Goal: Task Accomplishment & Management: Complete application form

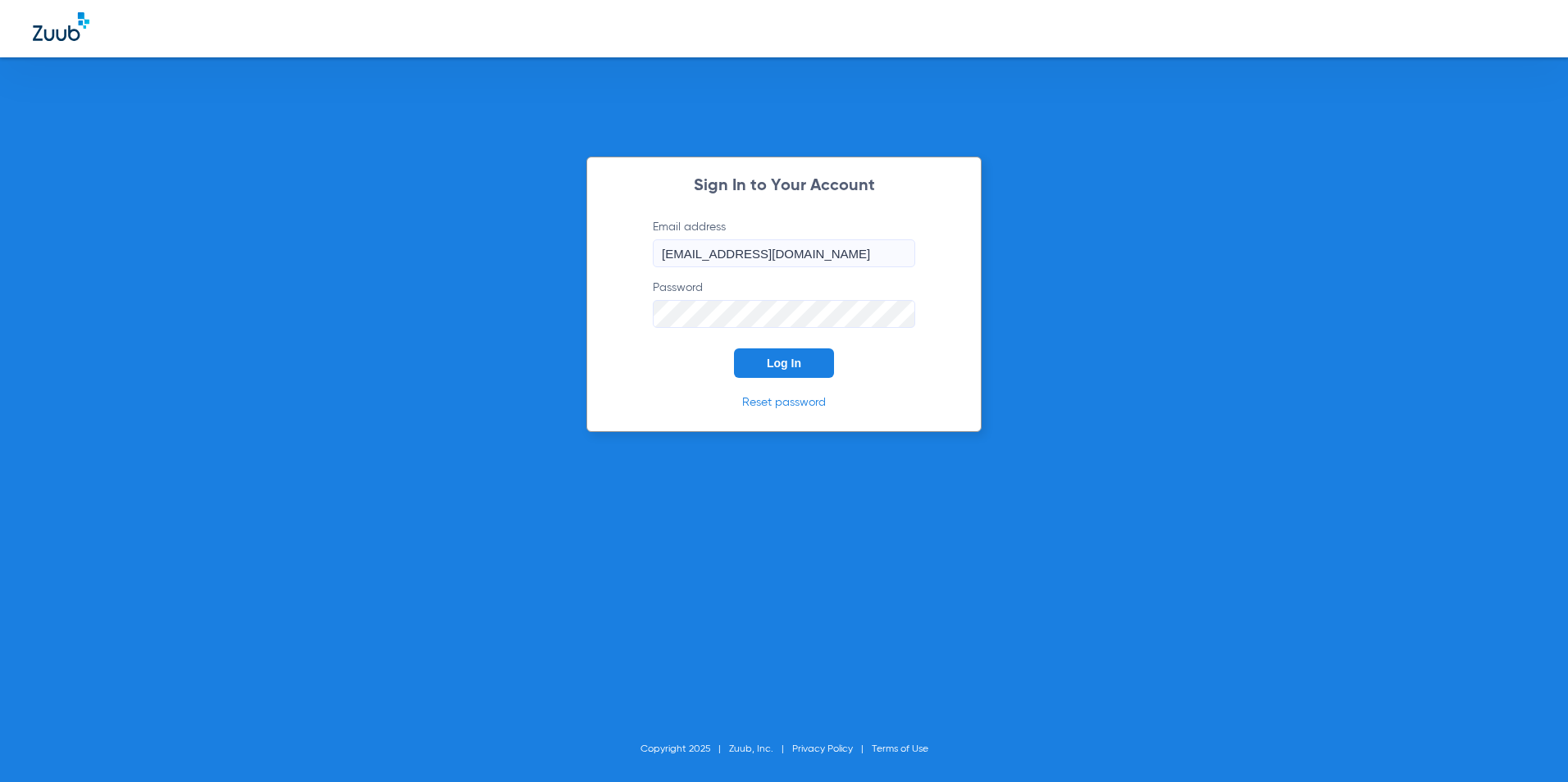
click at [767, 350] on button "Log In" at bounding box center [783, 363] width 100 height 29
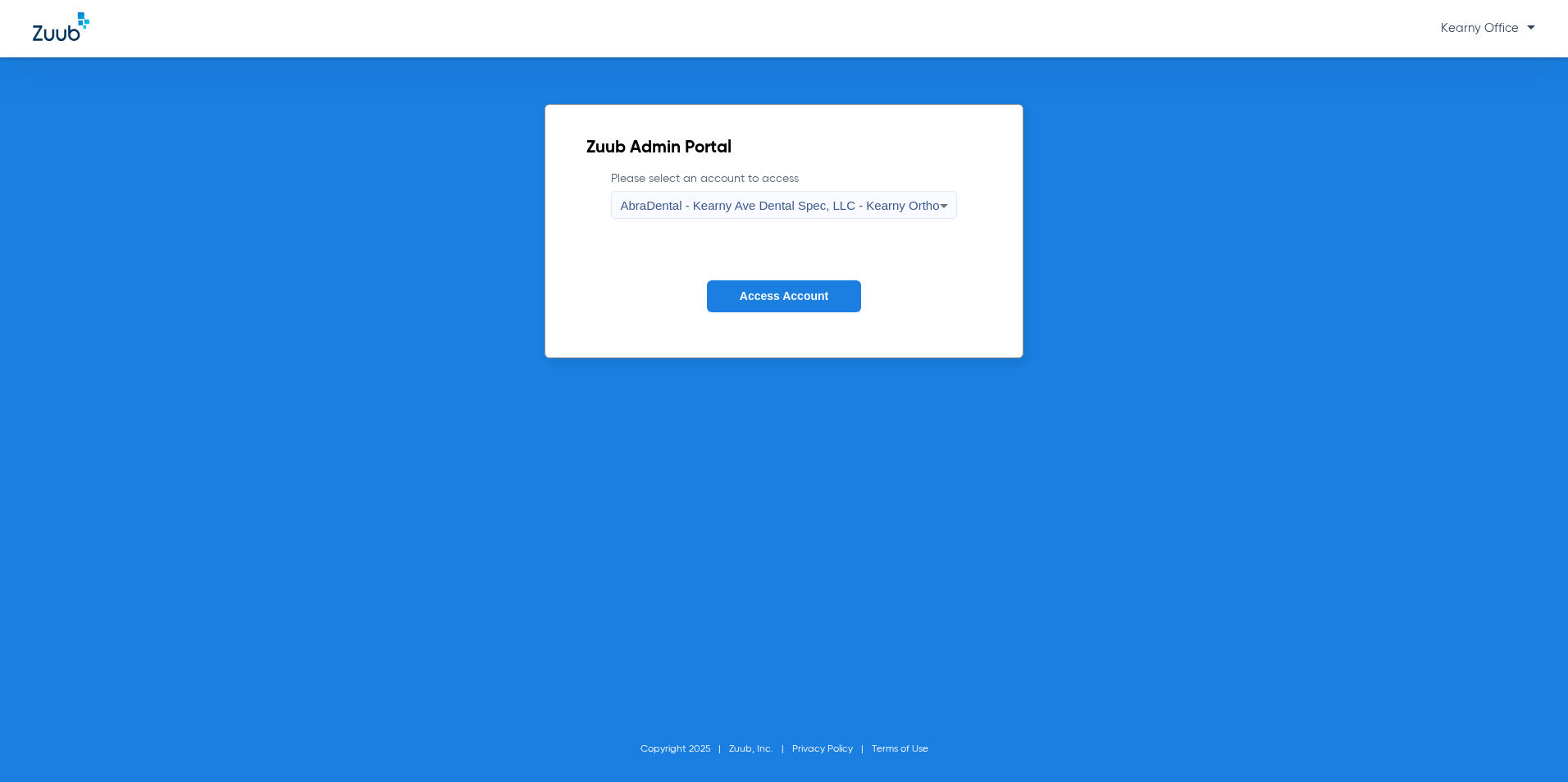
click at [944, 211] on icon at bounding box center [944, 206] width 20 height 20
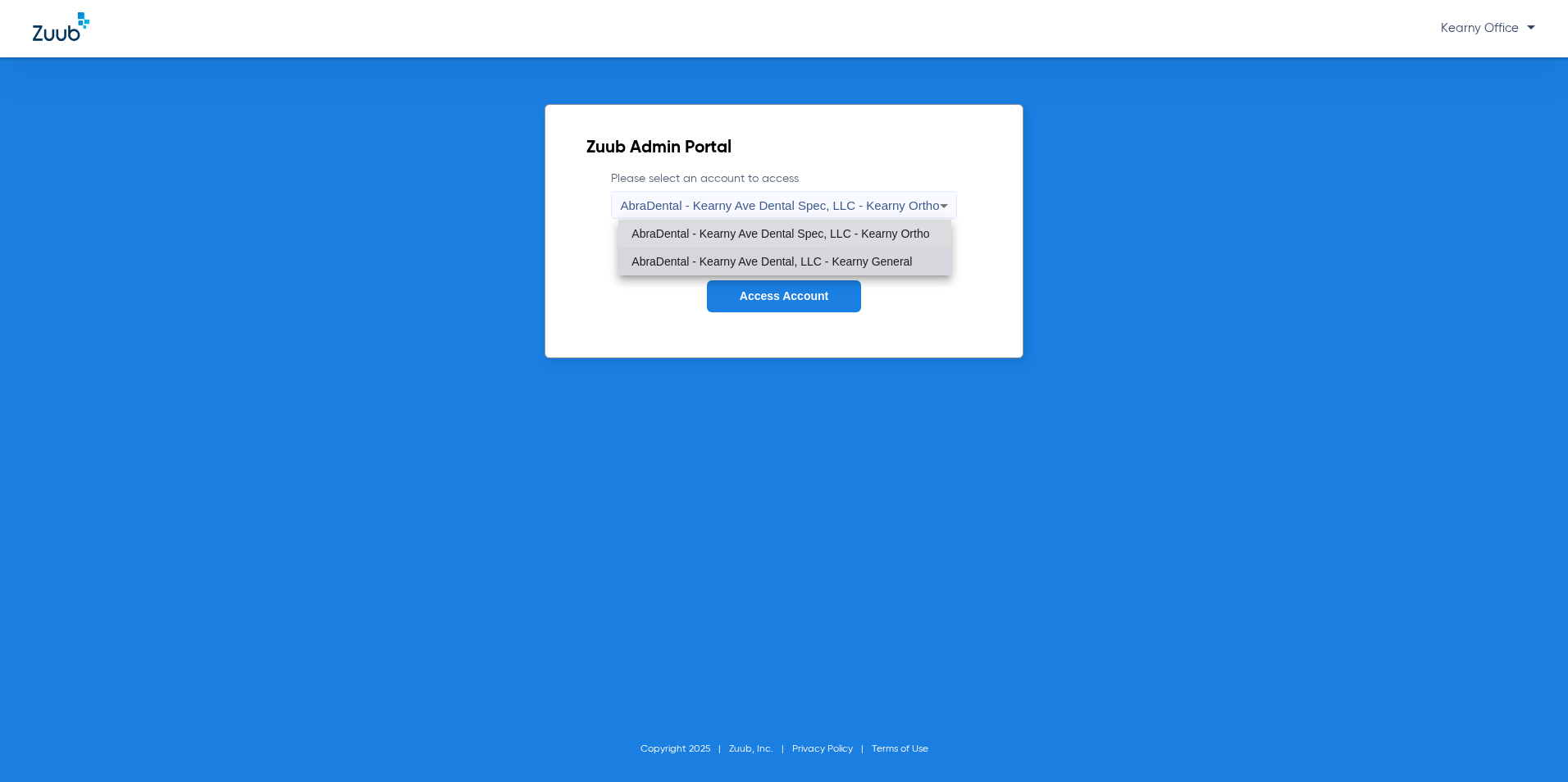
click at [911, 253] on mat-option "AbraDental - Kearny Ave Dental, LLC - Kearny General" at bounding box center [784, 262] width 332 height 27
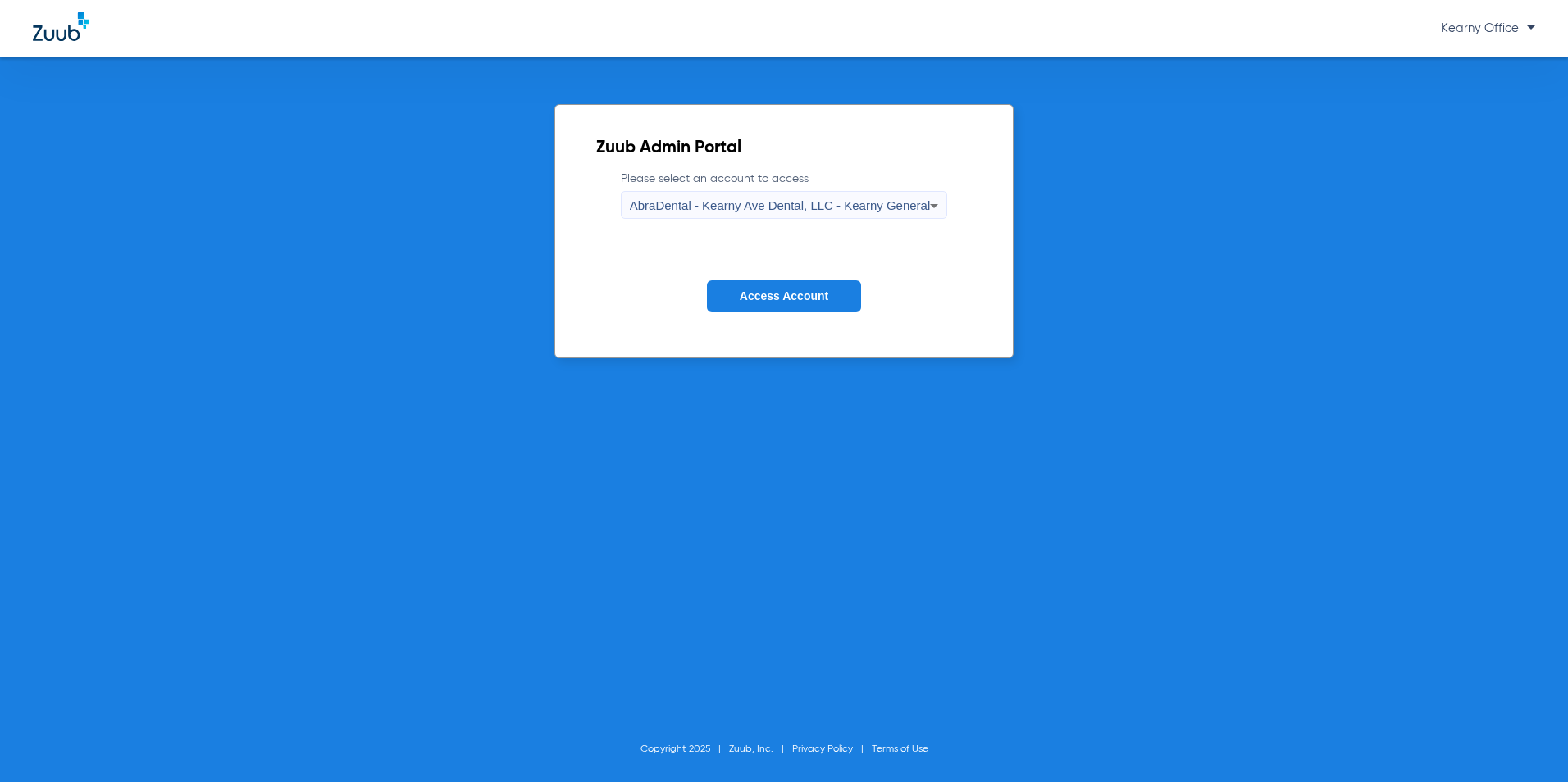
drag, startPoint x: 832, startPoint y: 296, endPoint x: 291, endPoint y: 273, distance: 541.5
click at [796, 296] on button "Access Account" at bounding box center [784, 296] width 155 height 32
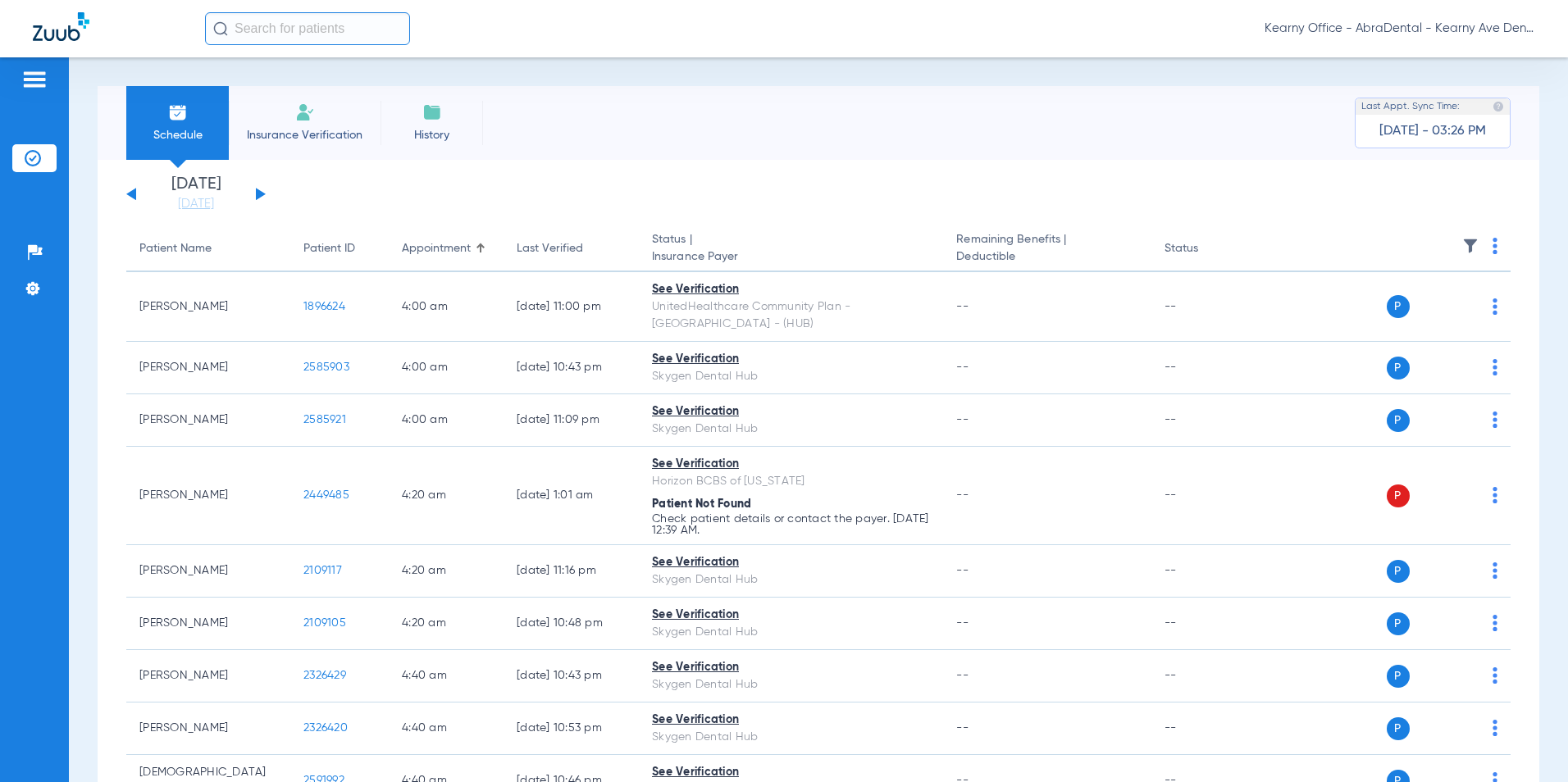
click at [315, 123] on li "Insurance Verification" at bounding box center [305, 123] width 152 height 74
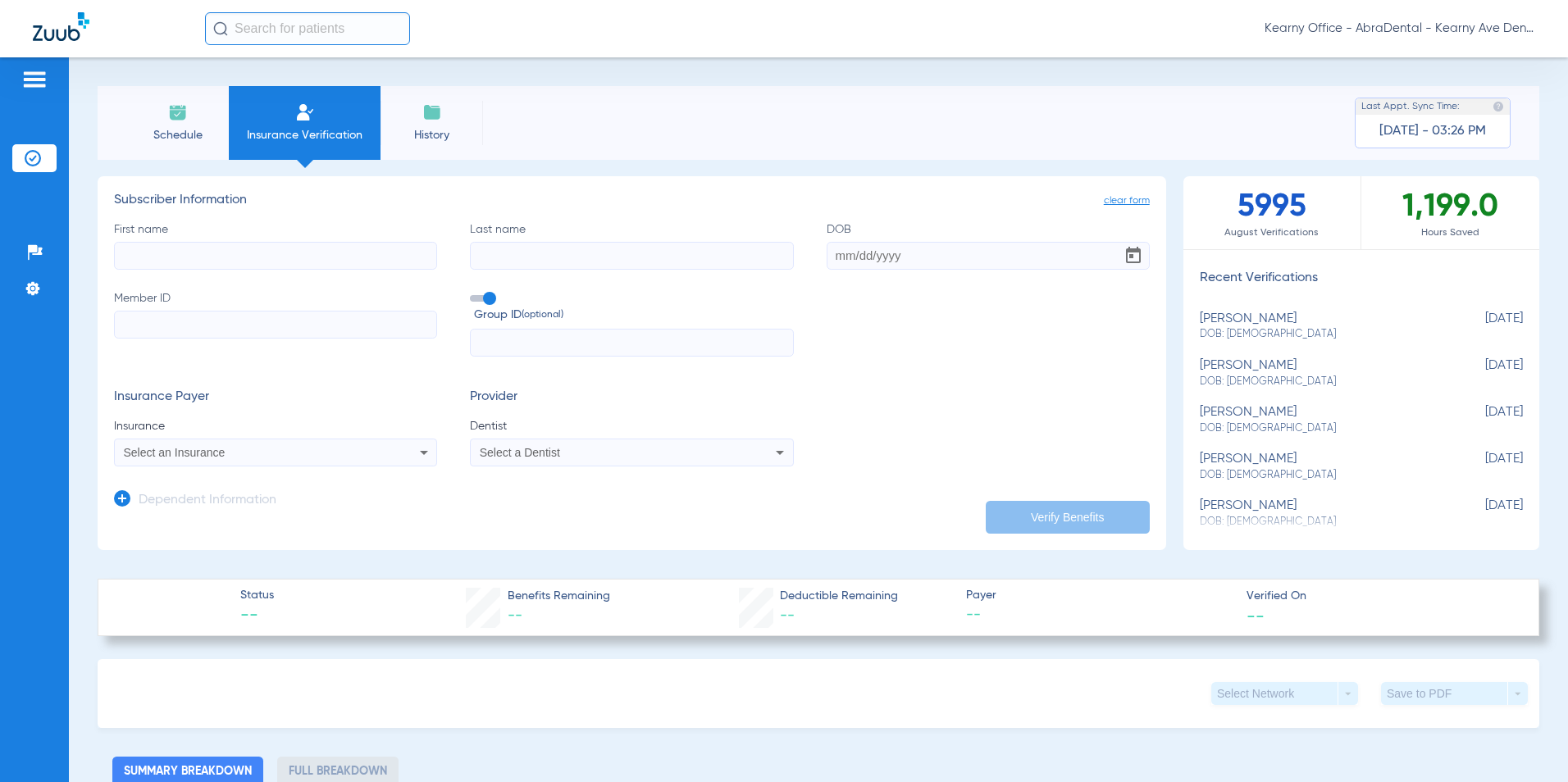
click at [190, 327] on input "Member ID" at bounding box center [275, 325] width 323 height 27
paste input "3HZN47152230"
type input "3HZN47152230"
click at [619, 352] on input "text" at bounding box center [631, 343] width 323 height 27
paste input "NG0001-2912"
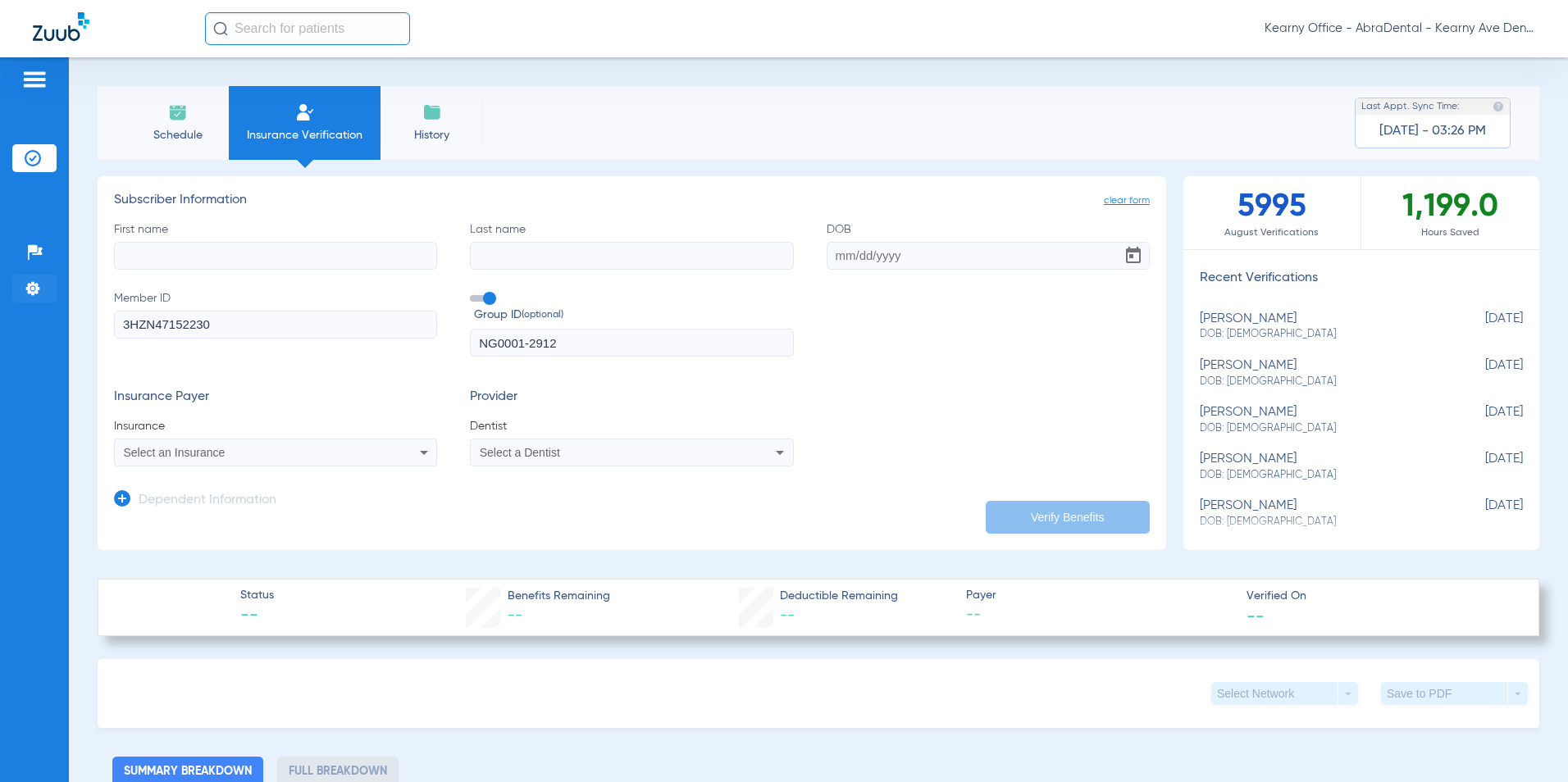
type input "NG0001-2912"
click at [237, 261] on input "First name" at bounding box center [275, 255] width 323 height 27
paste input "EUGENE"
type input "EUGENE"
click at [527, 264] on input "Last name" at bounding box center [631, 255] width 323 height 27
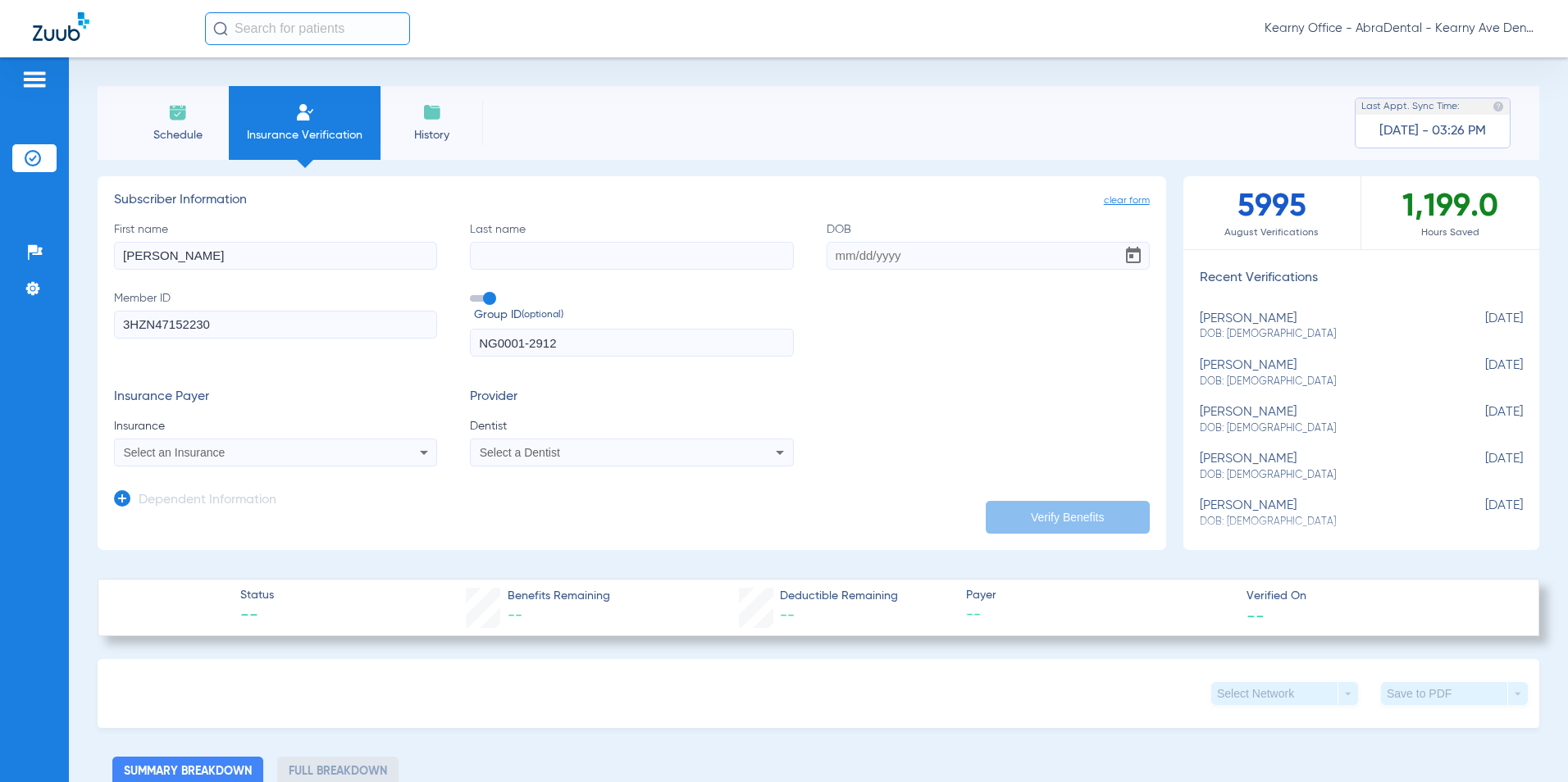
paste input "ABLEDU"
type input "ABLEDU"
click at [870, 254] on input "DOB" at bounding box center [988, 255] width 323 height 27
paste input "04/21/1994"
type input "04/21/1994"
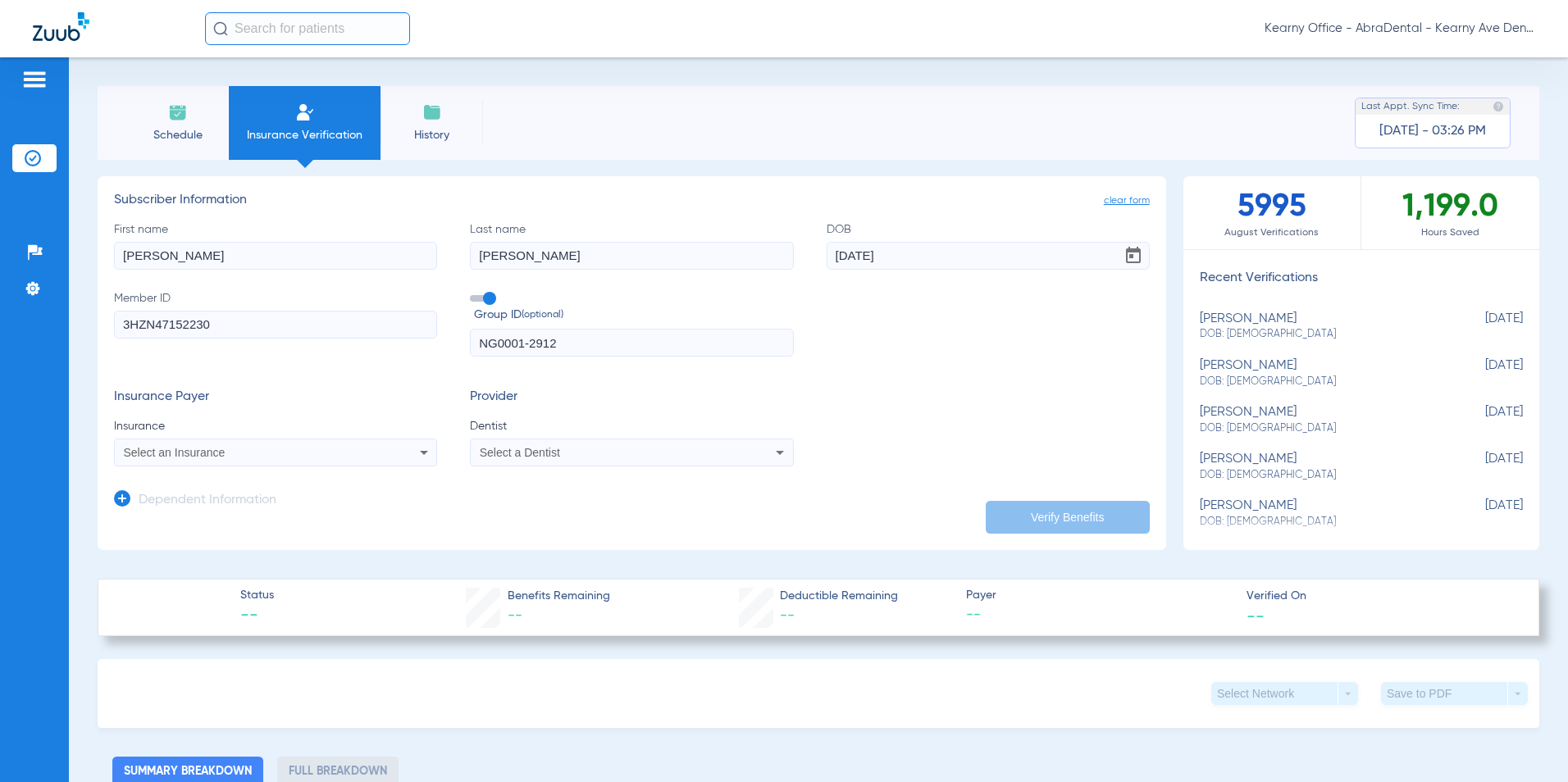
click at [234, 451] on div "Select an Insurance" at bounding box center [245, 453] width 243 height 12
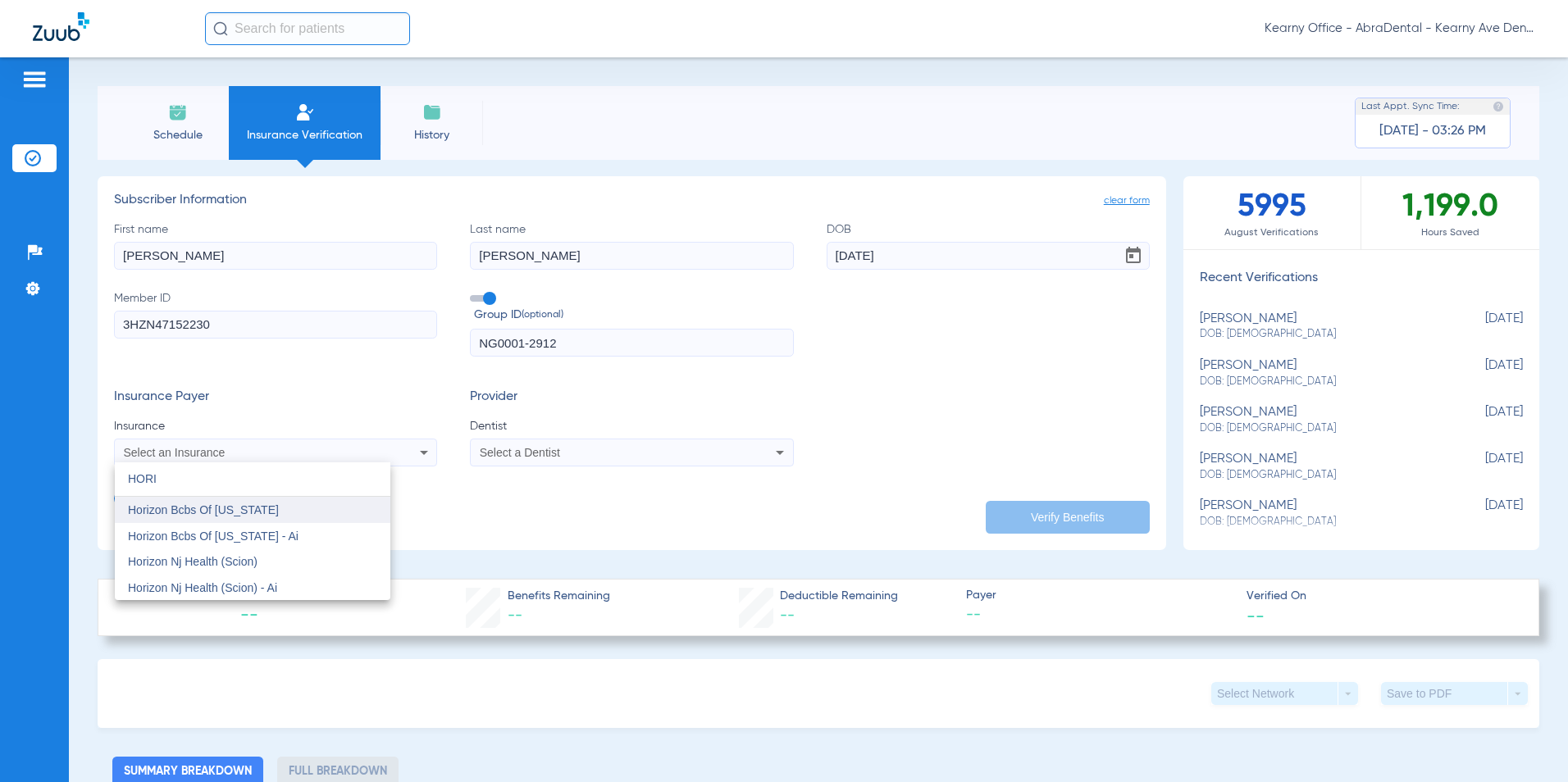
type input "HORI"
click at [242, 511] on span "Horizon Bcbs Of [US_STATE]" at bounding box center [203, 510] width 151 height 13
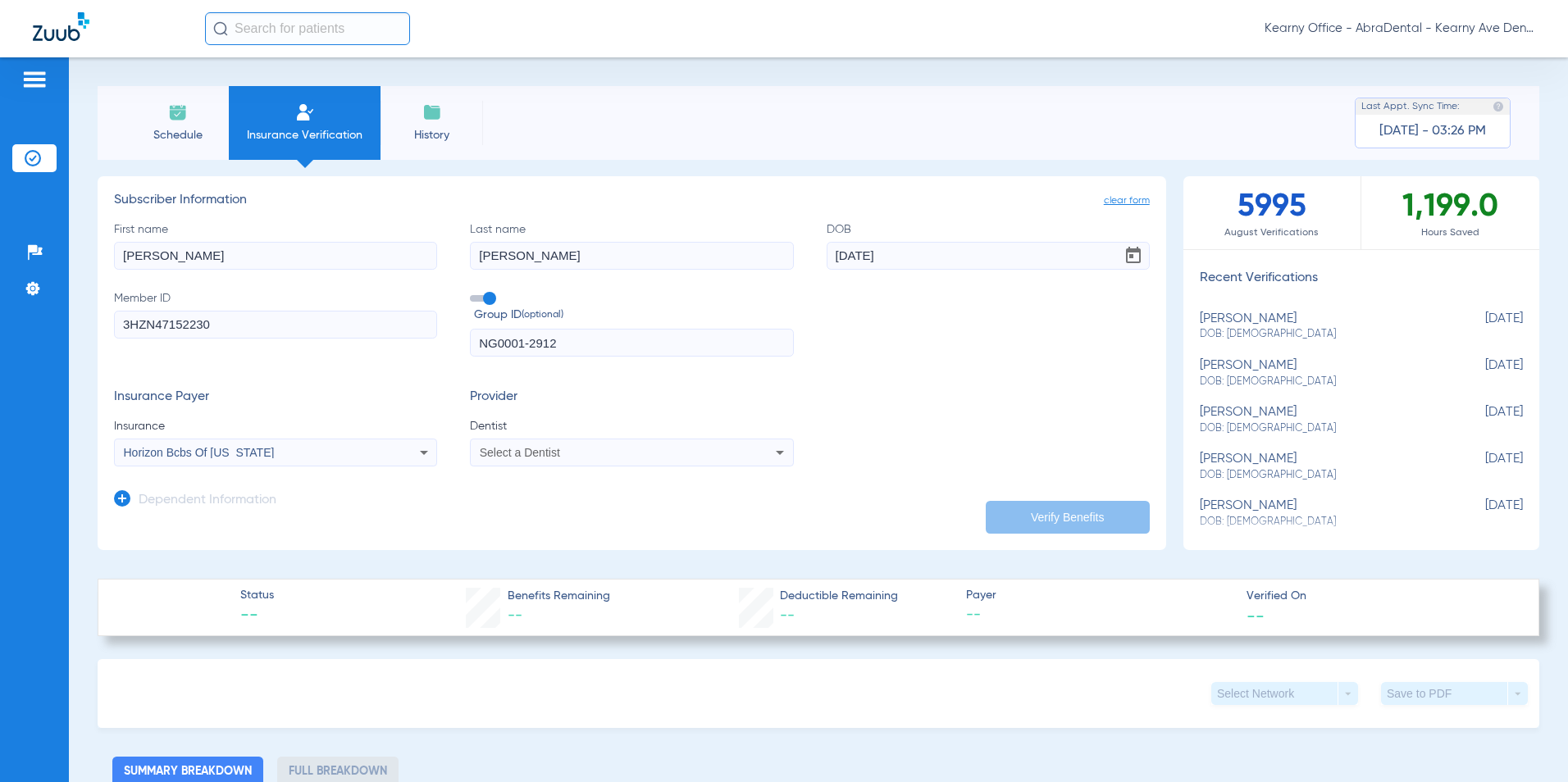
click at [545, 444] on div "Select a Dentist" at bounding box center [631, 453] width 321 height 20
type input "PRASA"
click at [542, 505] on span "[PERSON_NAME]" at bounding box center [529, 510] width 96 height 13
click at [1004, 503] on button "Verify Benefits" at bounding box center [1068, 518] width 164 height 33
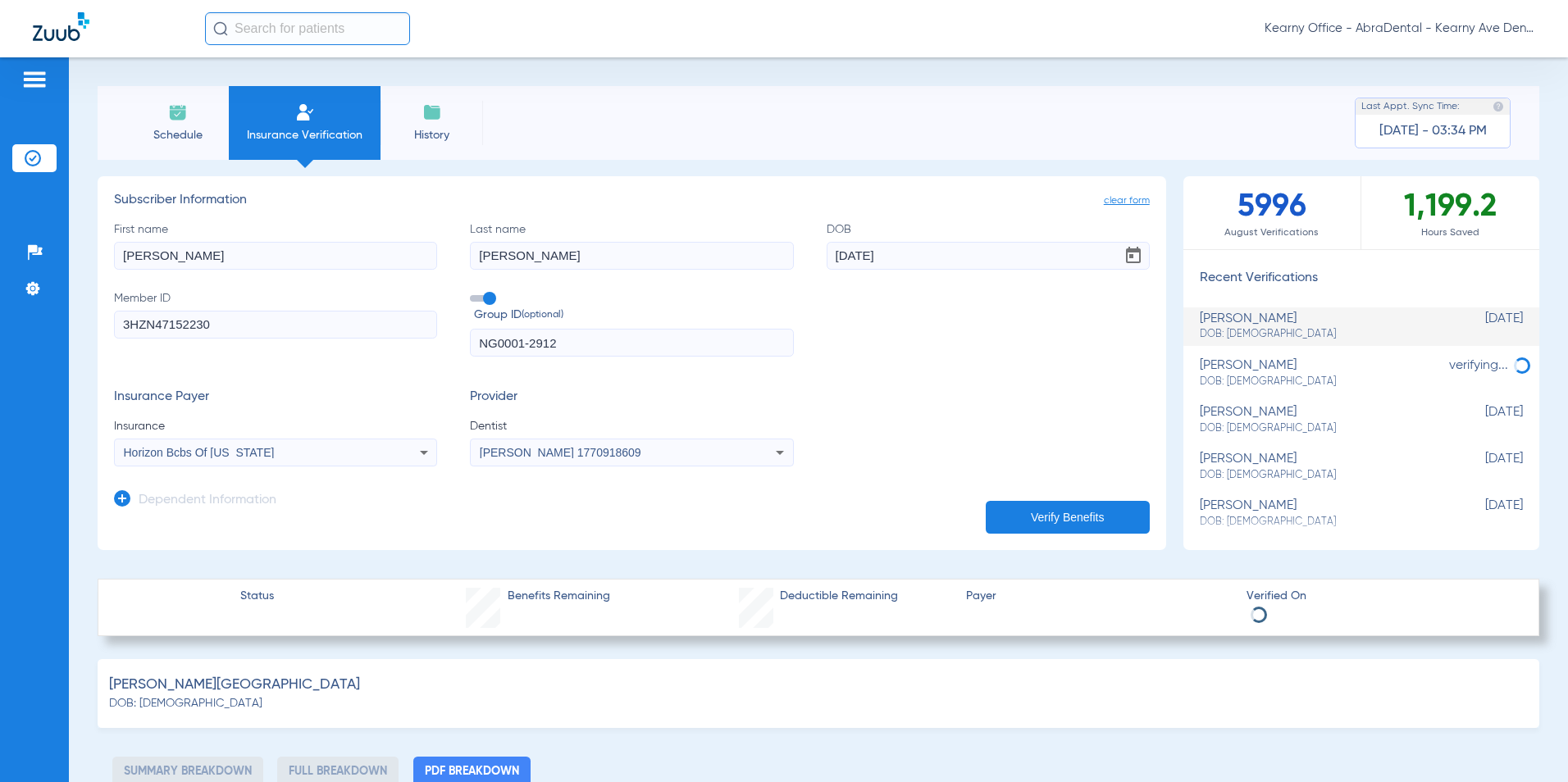
select select "page-width"
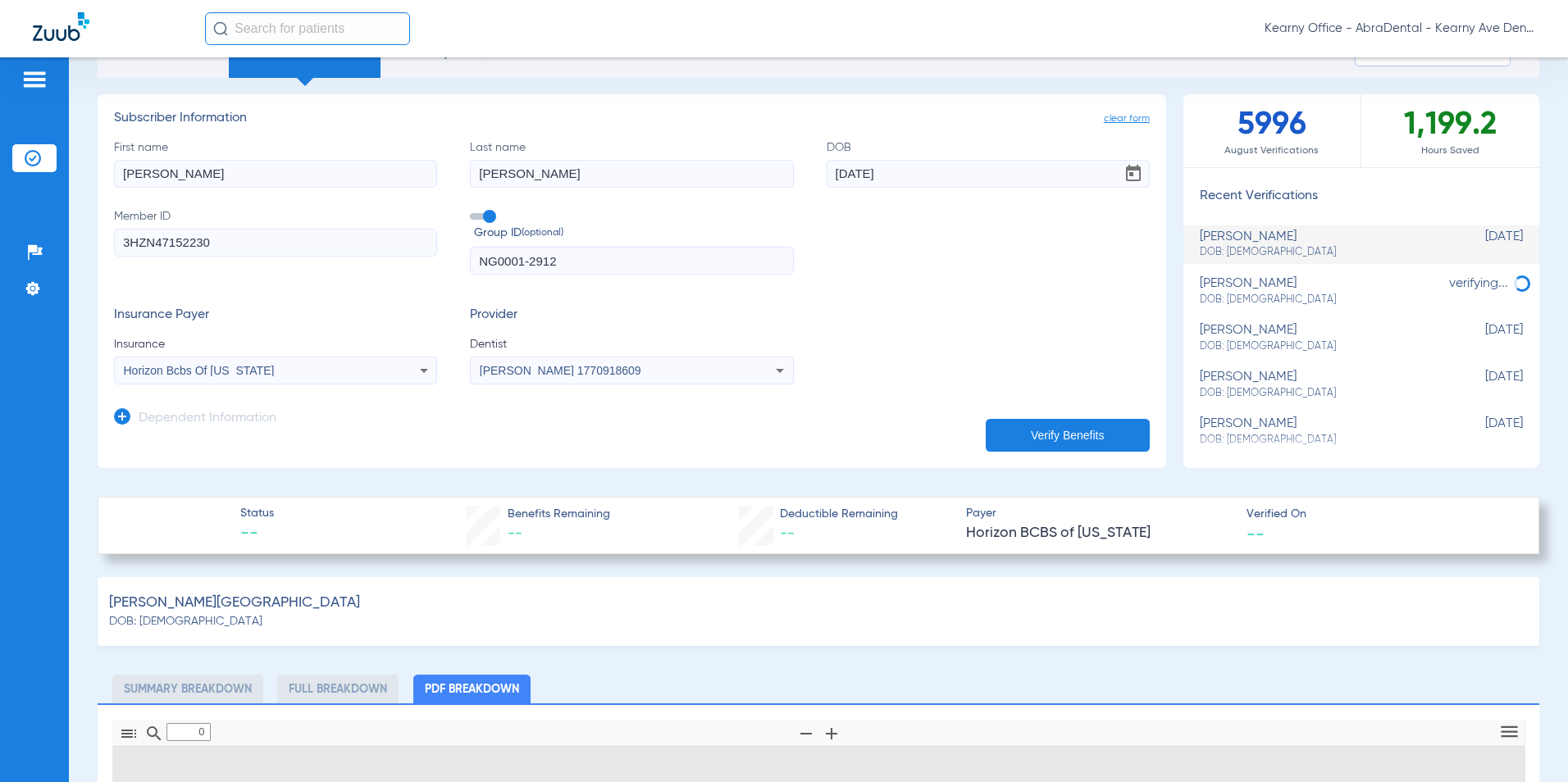
type input "1"
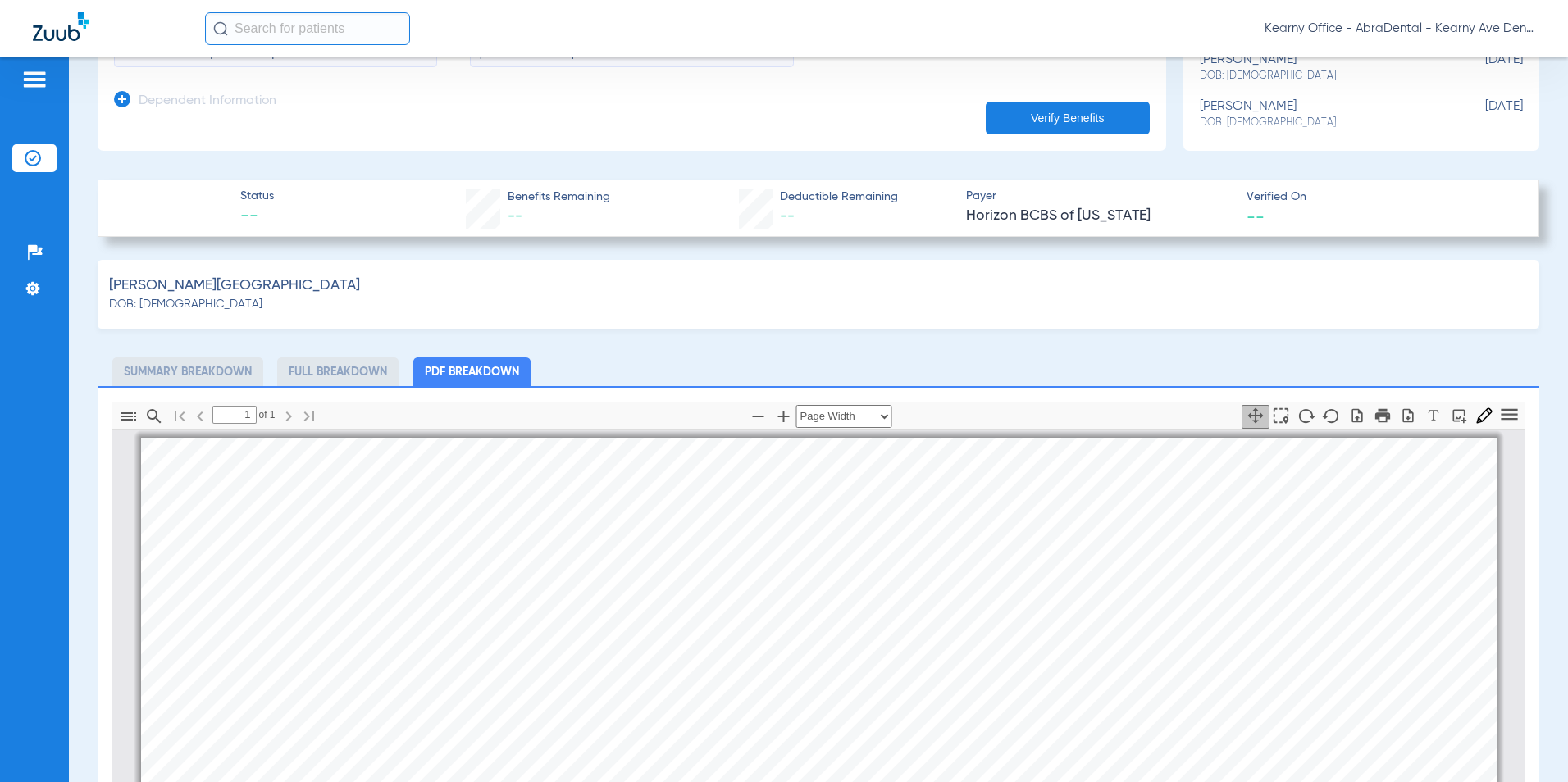
scroll to position [328, 0]
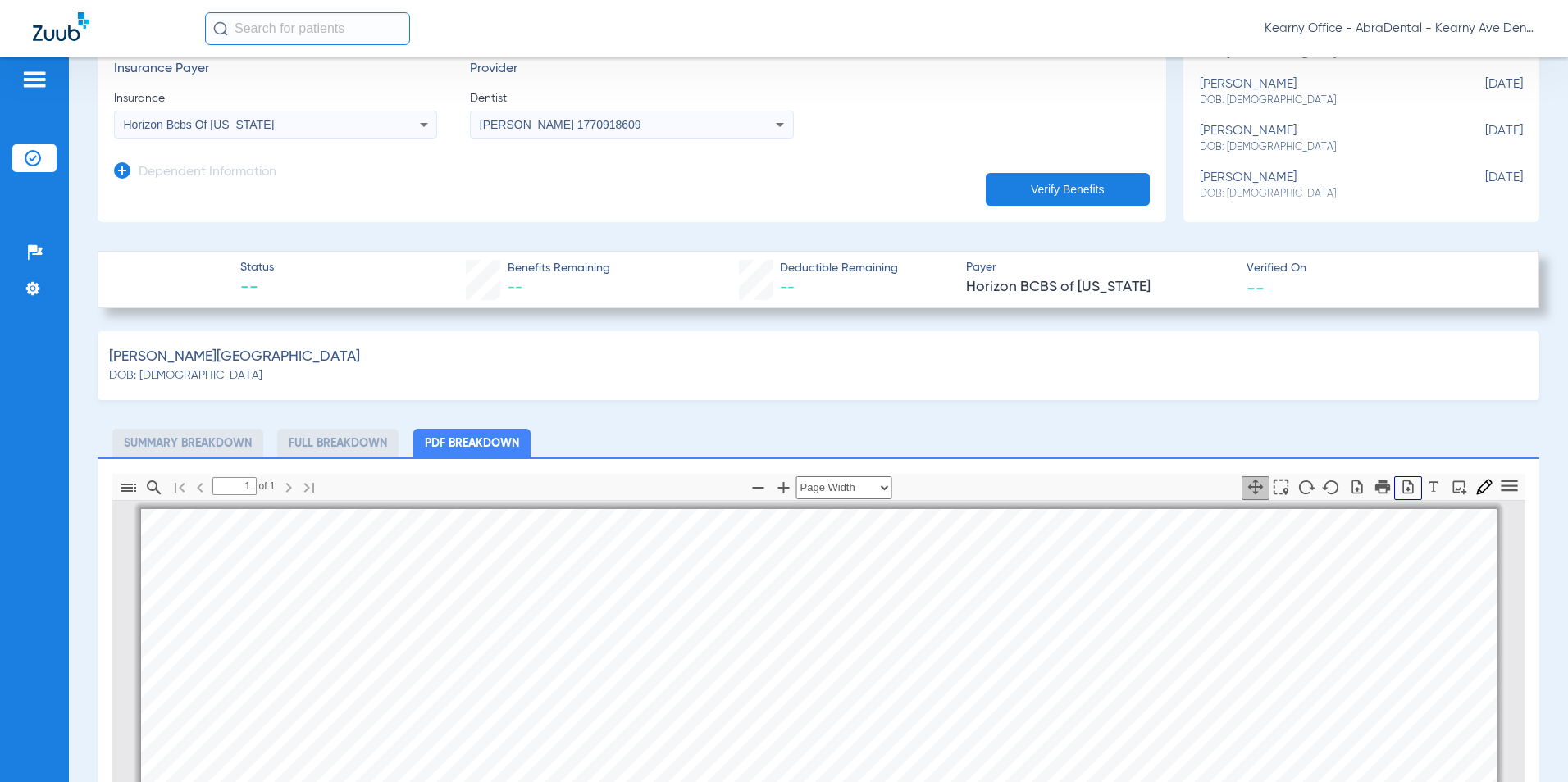
click at [1402, 481] on icon "button" at bounding box center [1409, 487] width 16 height 16
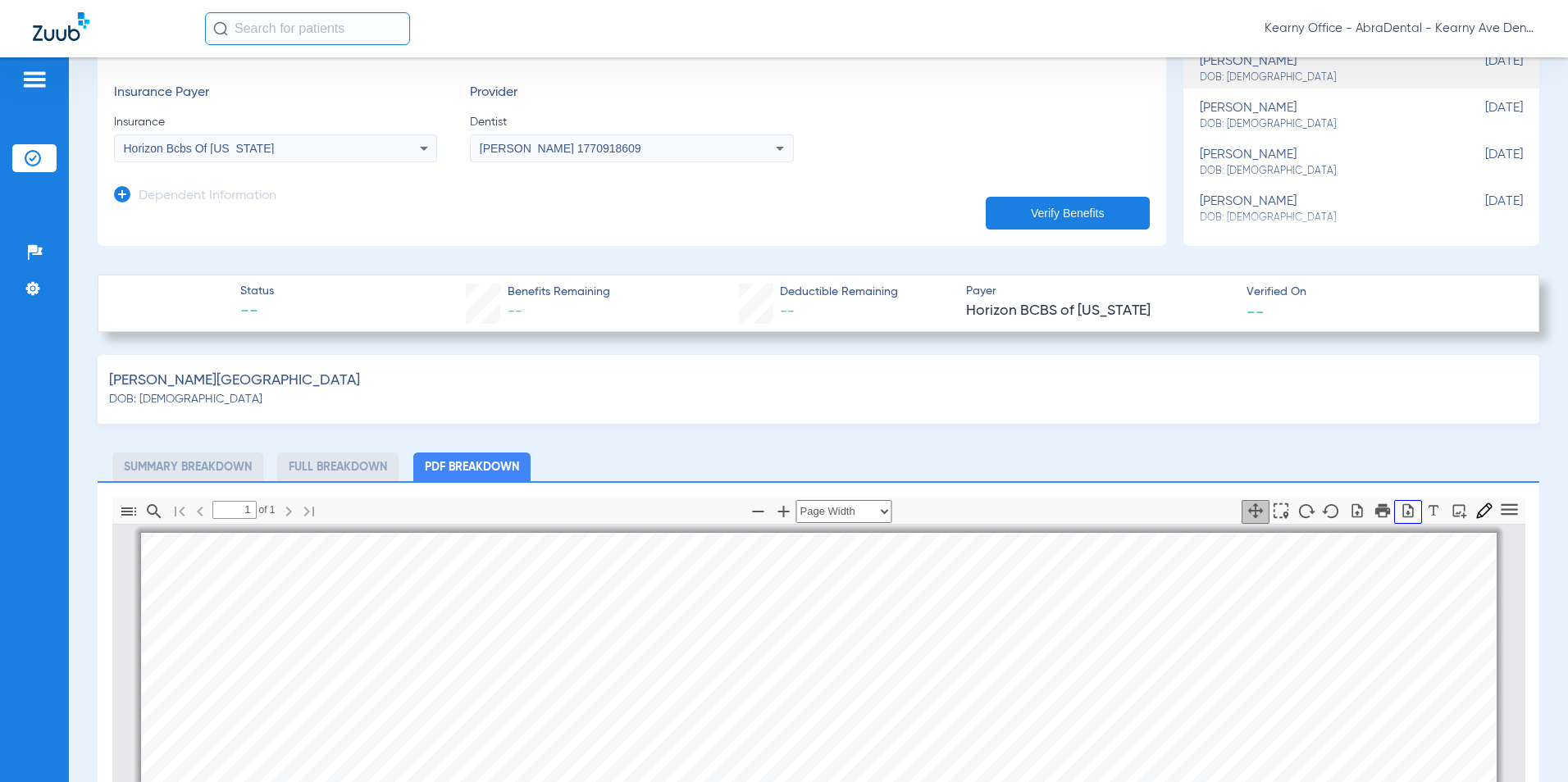
scroll to position [164, 0]
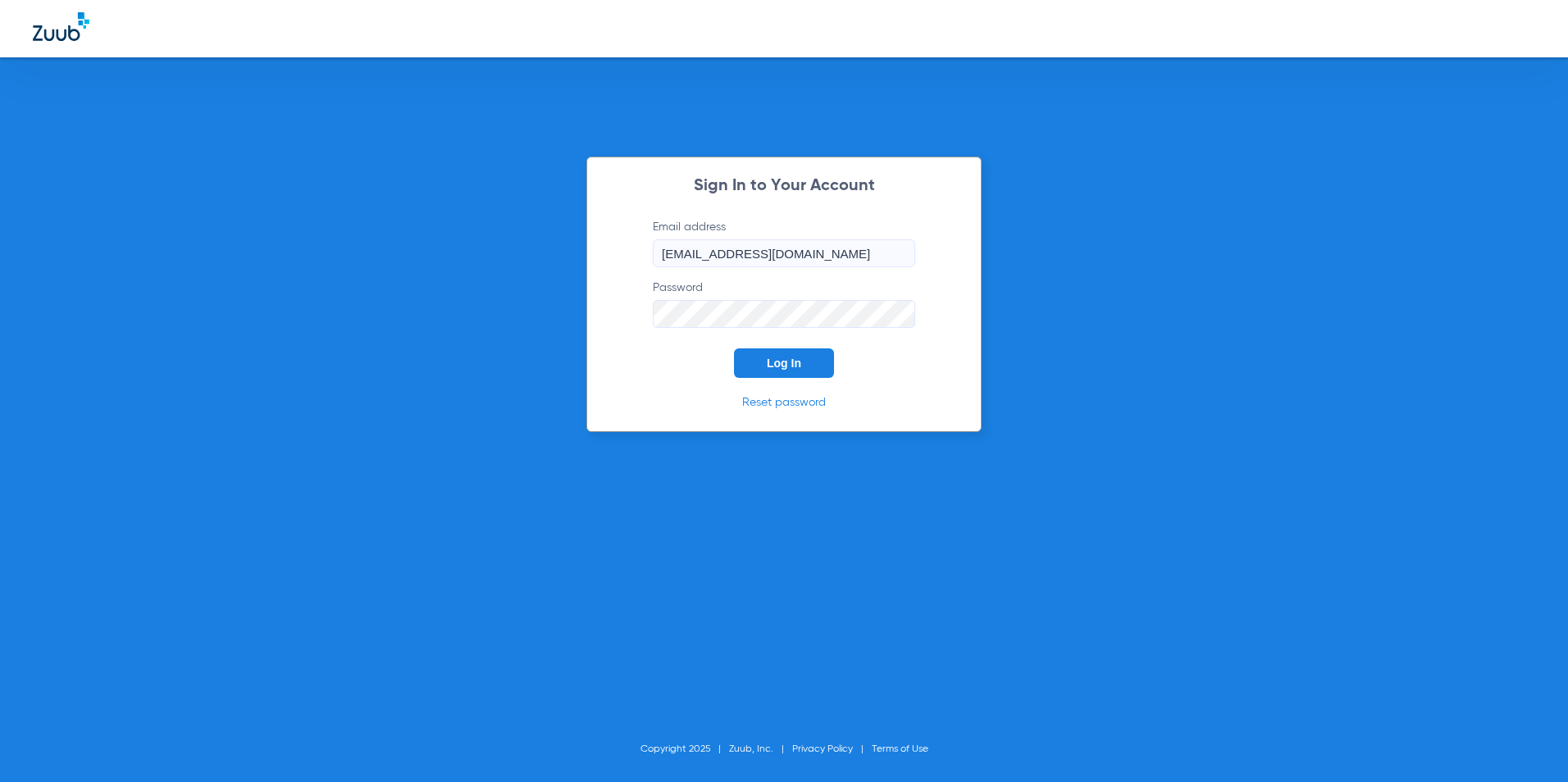
click at [781, 367] on span "Log In" at bounding box center [784, 363] width 35 height 13
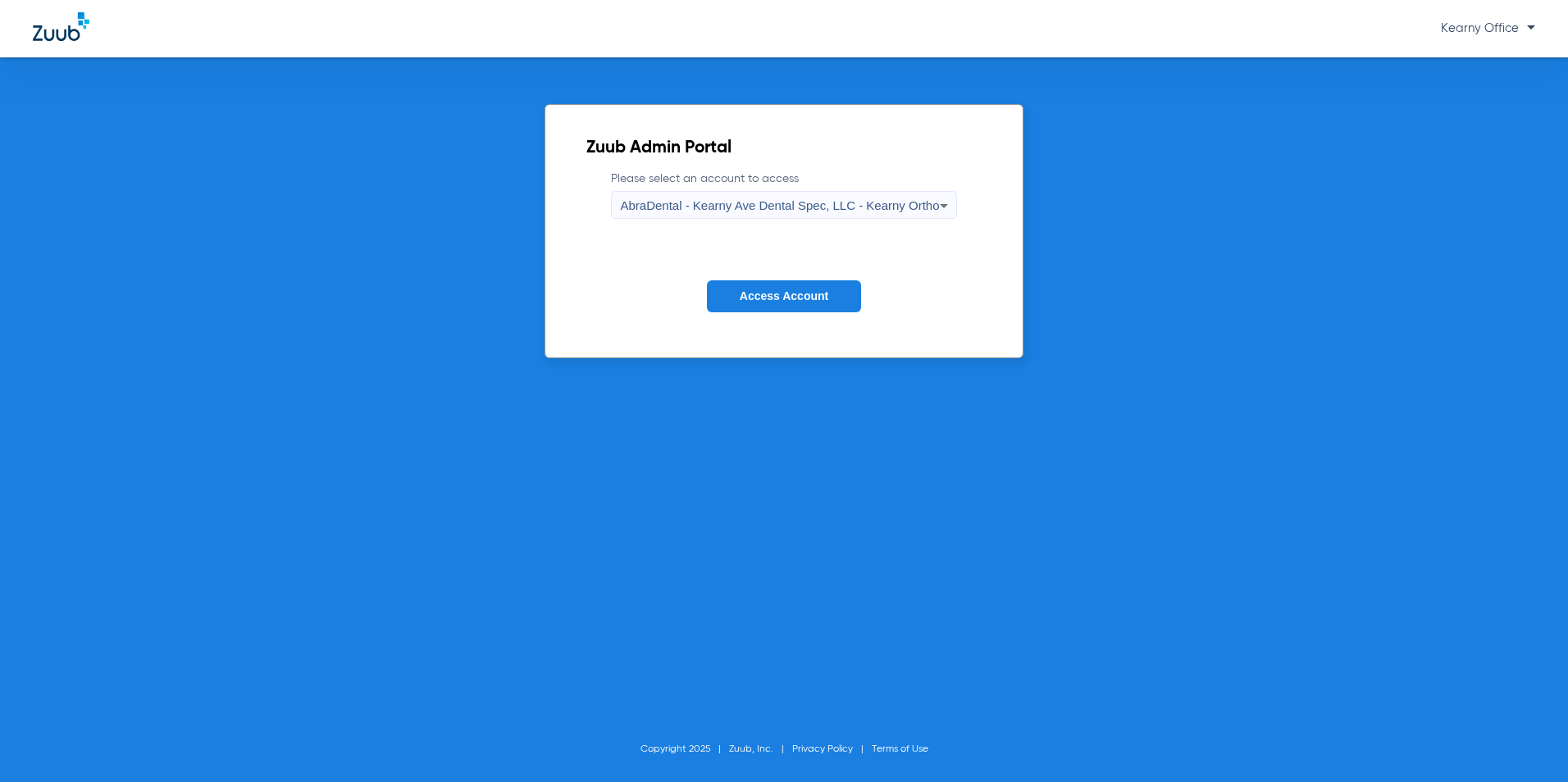
click at [897, 205] on span "AbraDental - Kearny Ave Dental Spec, LLC - Kearny Ortho" at bounding box center [779, 205] width 319 height 14
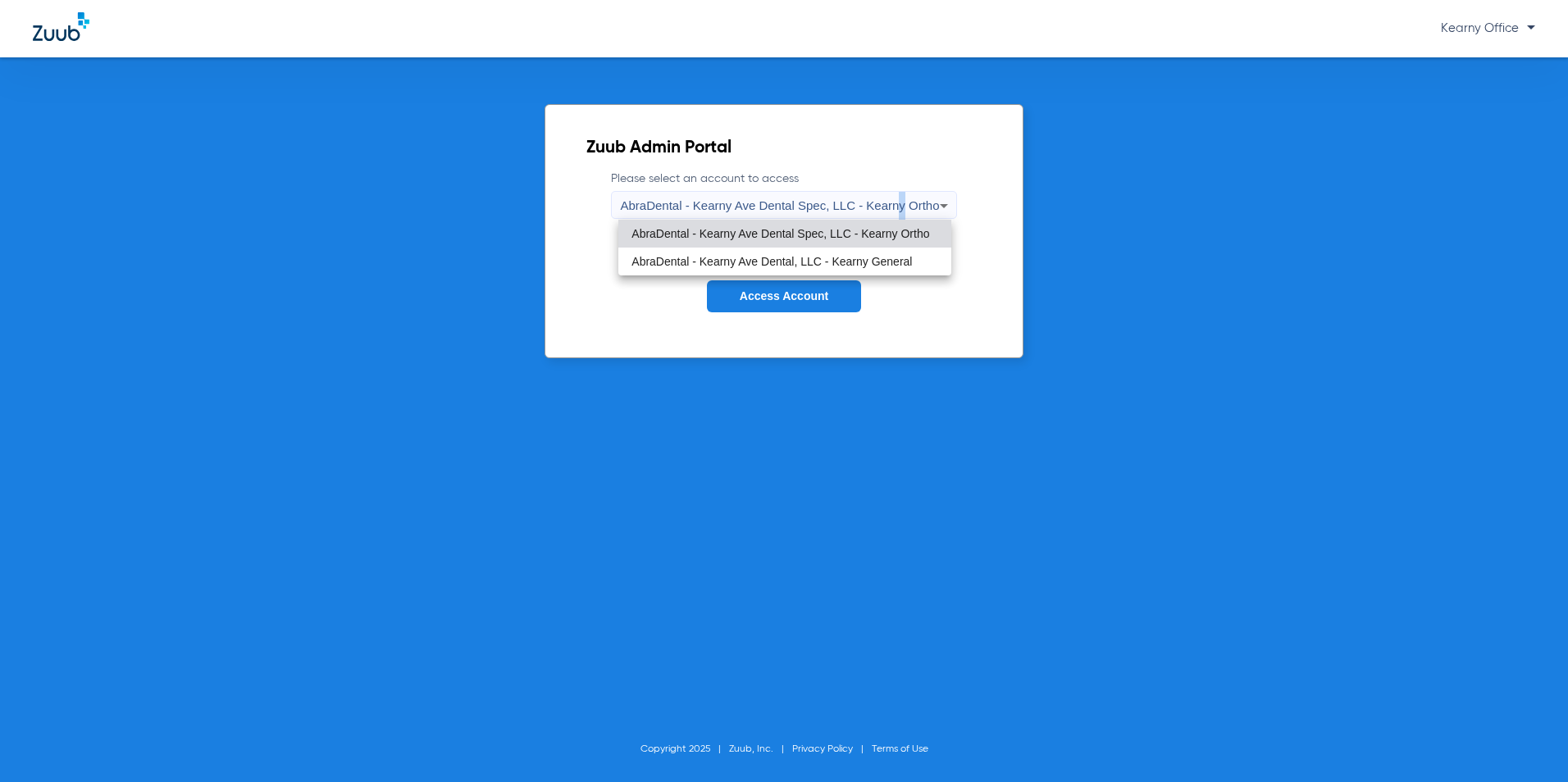
drag, startPoint x: 897, startPoint y: 205, endPoint x: 843, endPoint y: 277, distance: 90.0
click at [882, 260] on span "AbraDental - Kearny Ave Dental, LLC - Kearny General" at bounding box center [771, 262] width 281 height 12
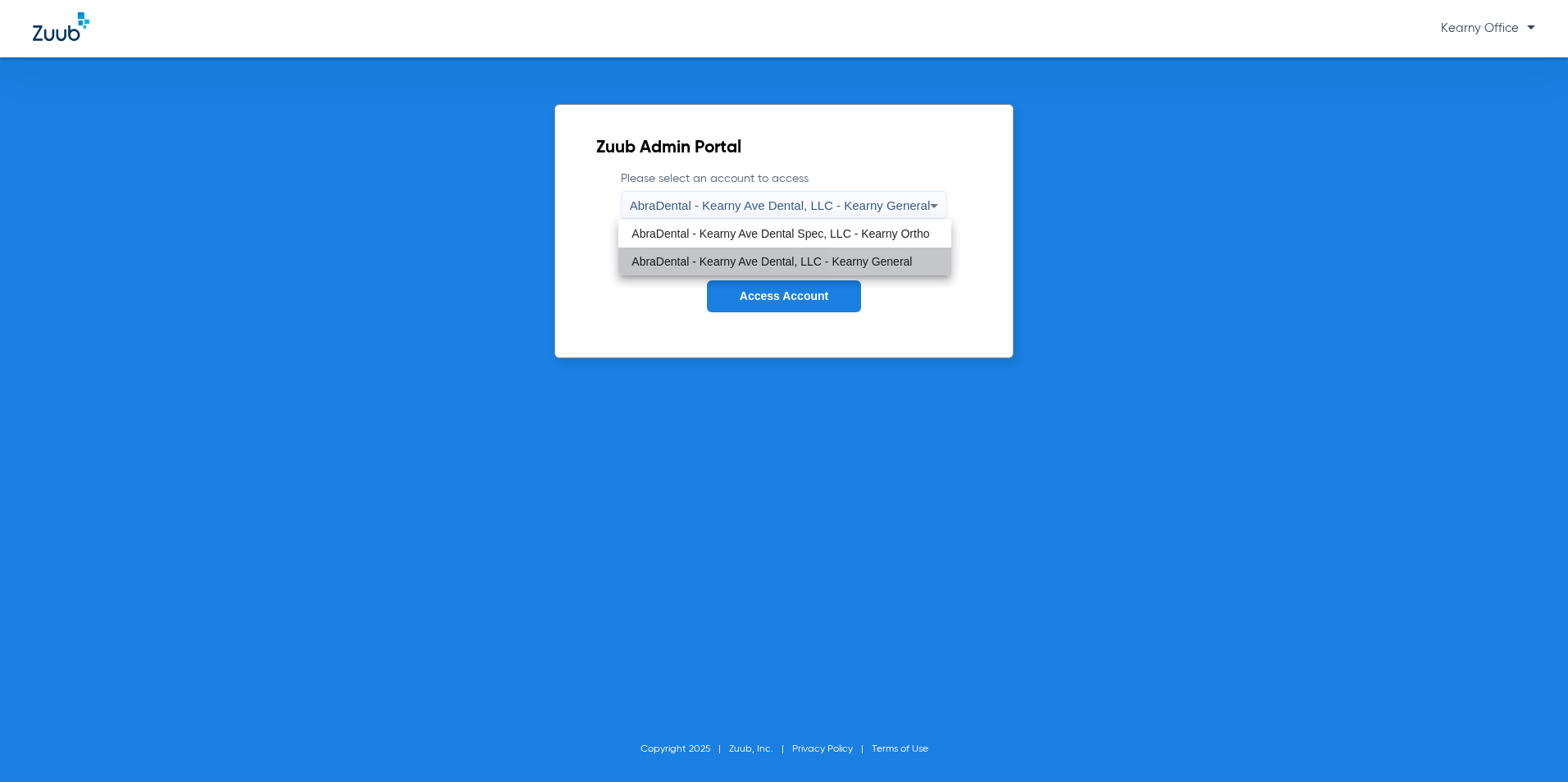
click at [782, 313] on form "Please select an account to access AbraDental - Kearny Ave Dental, LLC - Kearny…" at bounding box center [785, 253] width 377 height 166
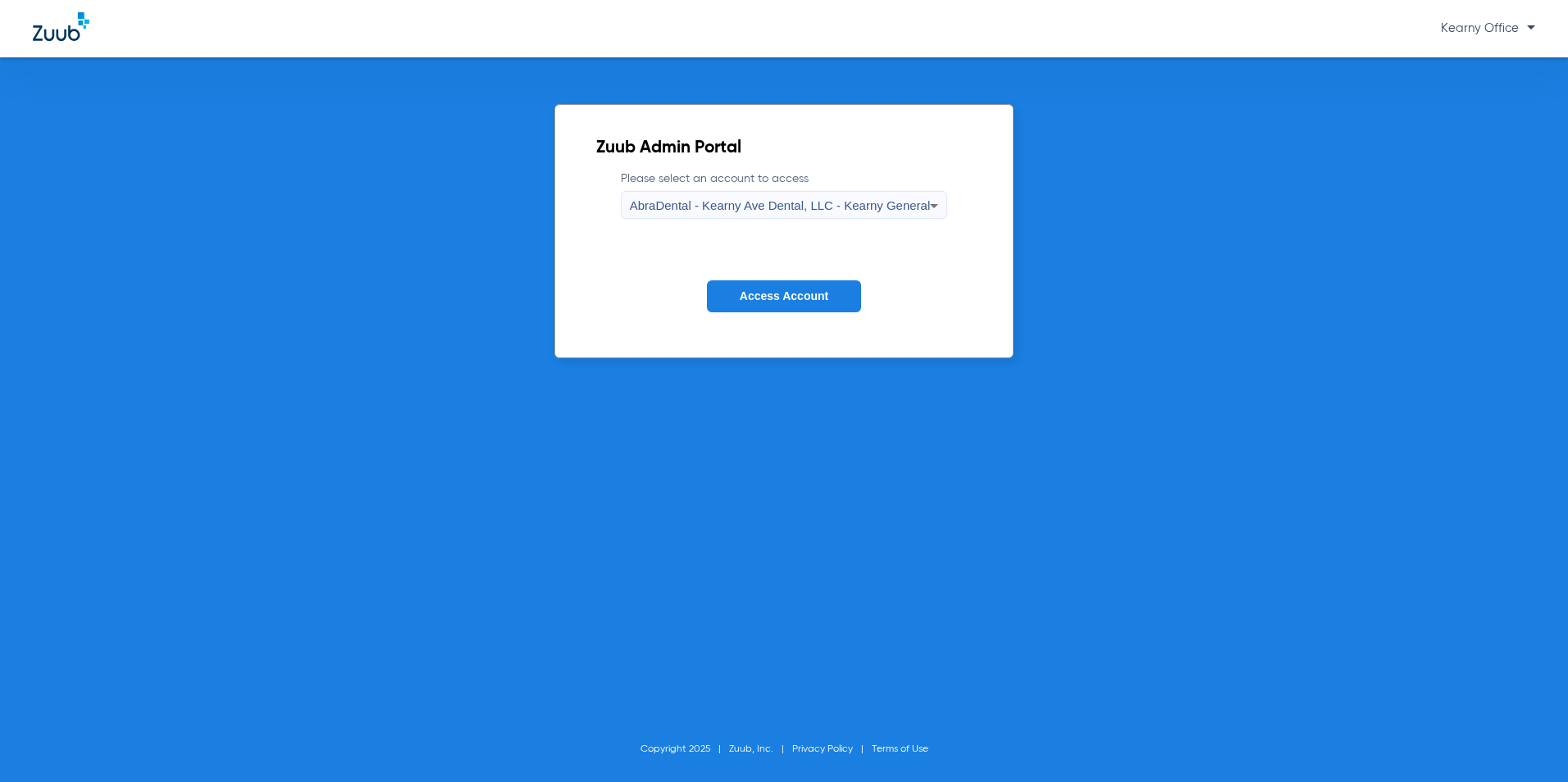
drag, startPoint x: 792, startPoint y: 305, endPoint x: 934, endPoint y: 462, distance: 211.7
click at [791, 305] on button "Access Account" at bounding box center [784, 296] width 155 height 32
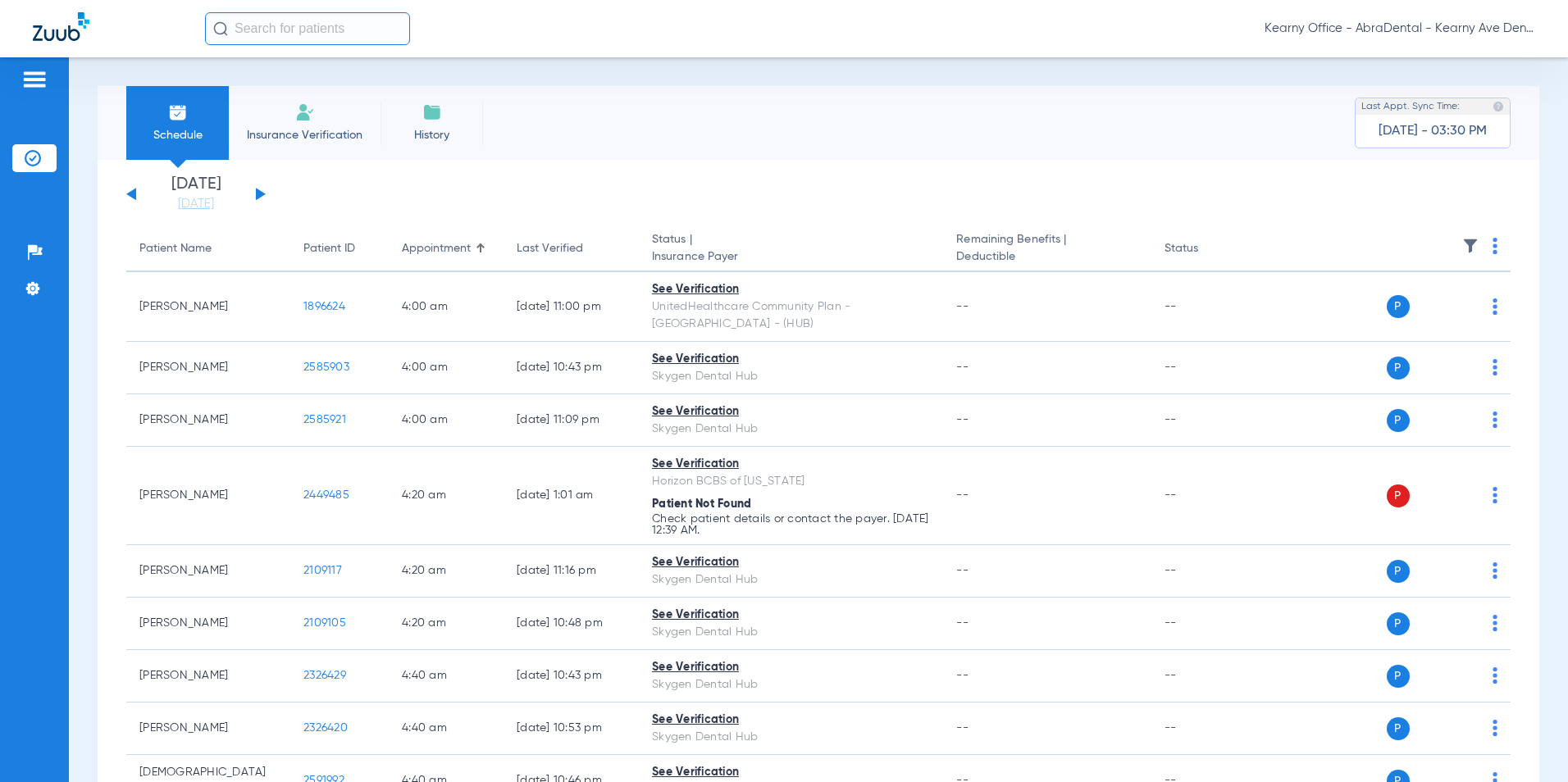
click at [308, 123] on li "Insurance Verification" at bounding box center [305, 123] width 152 height 74
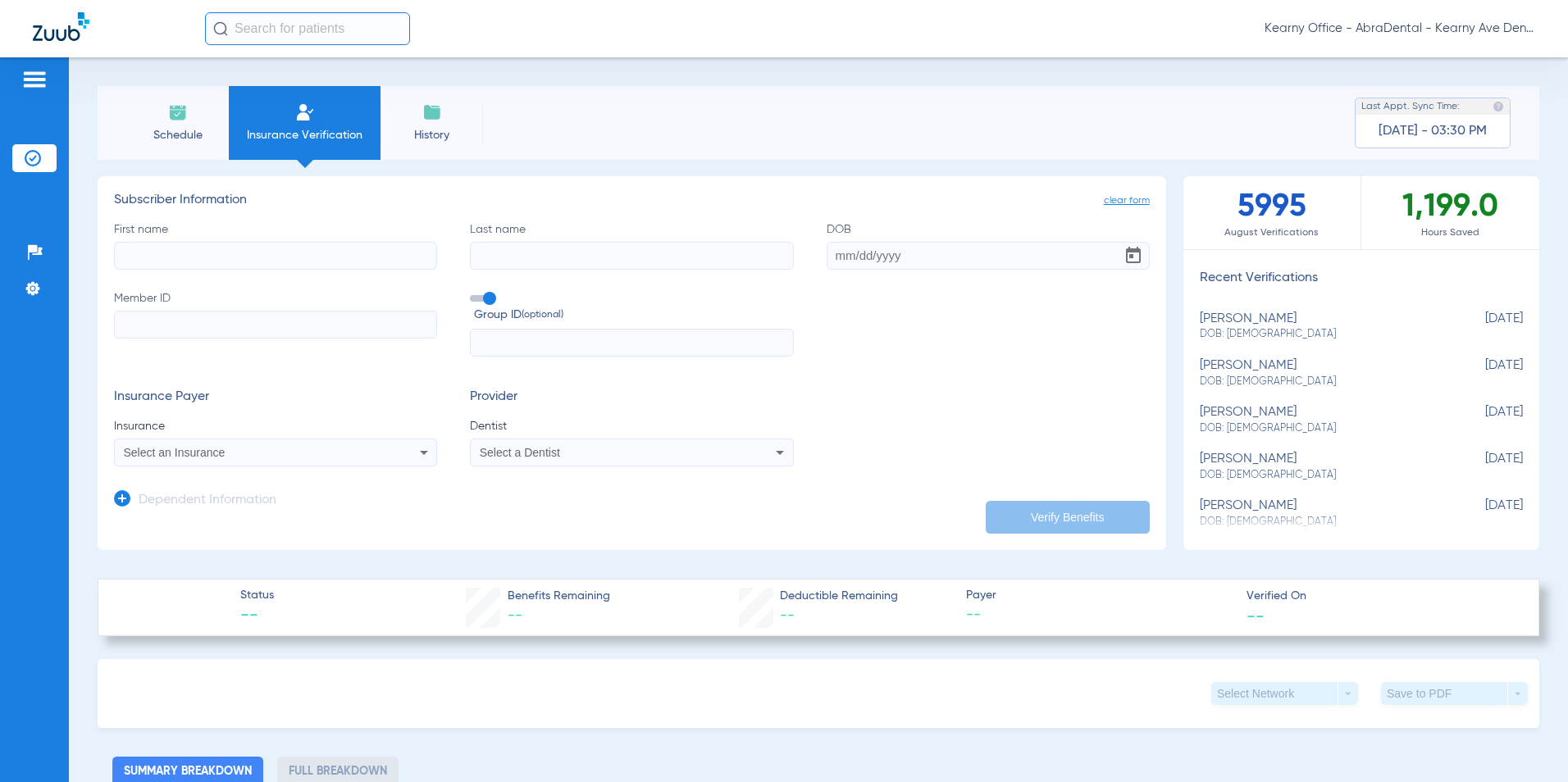
click at [254, 263] on input "First name" at bounding box center [275, 255] width 323 height 27
paste input "[PERSON_NAME]"
type input "[PERSON_NAME]"
click at [516, 254] on input "Last name" at bounding box center [631, 255] width 323 height 27
paste input "[PERSON_NAME]"
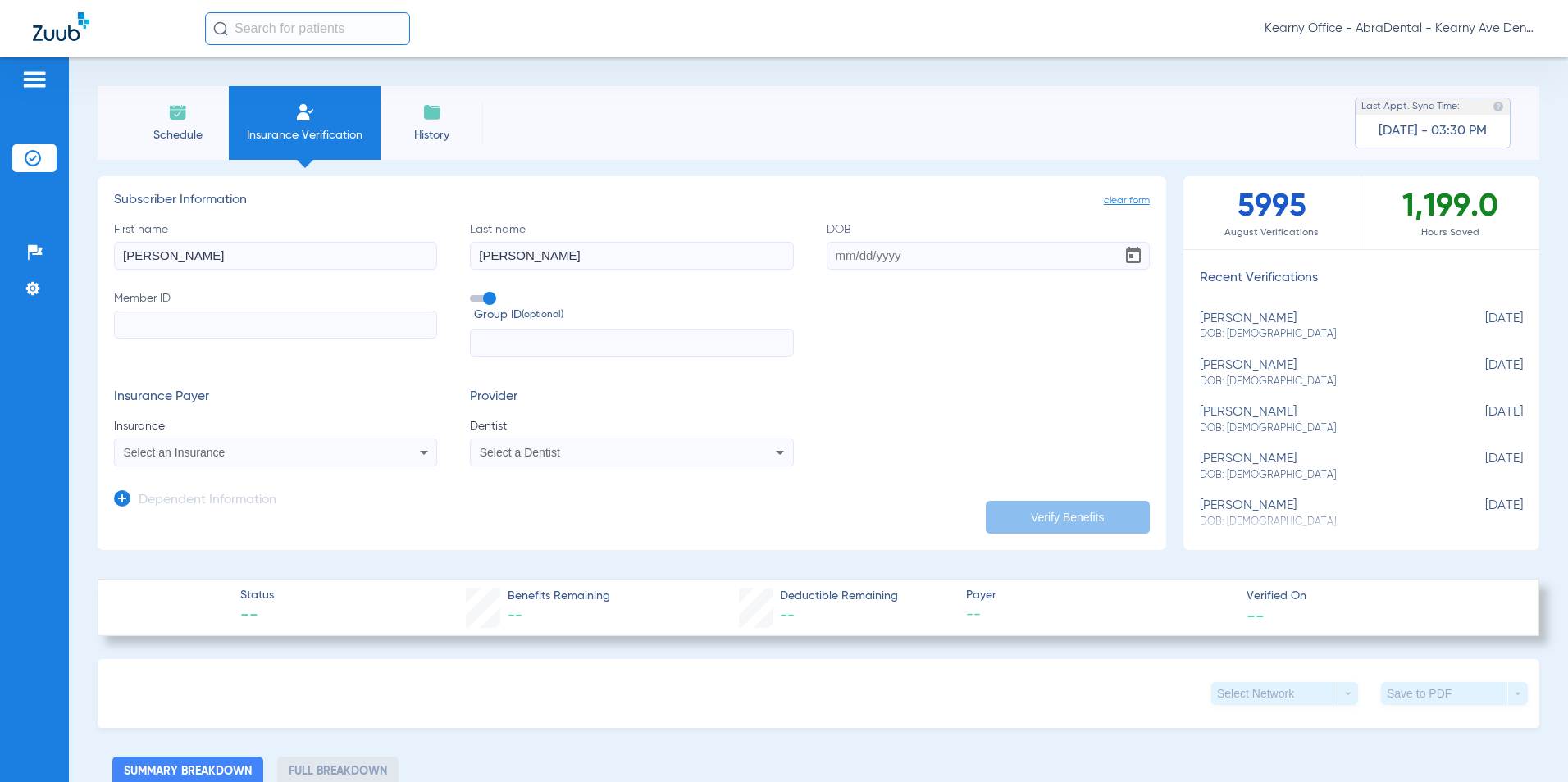
type input "[PERSON_NAME]"
click at [896, 251] on input "DOB" at bounding box center [988, 255] width 323 height 27
paste input "[DATE]"
type input "[DATE]"
click at [159, 328] on input "Member ID" at bounding box center [275, 325] width 323 height 27
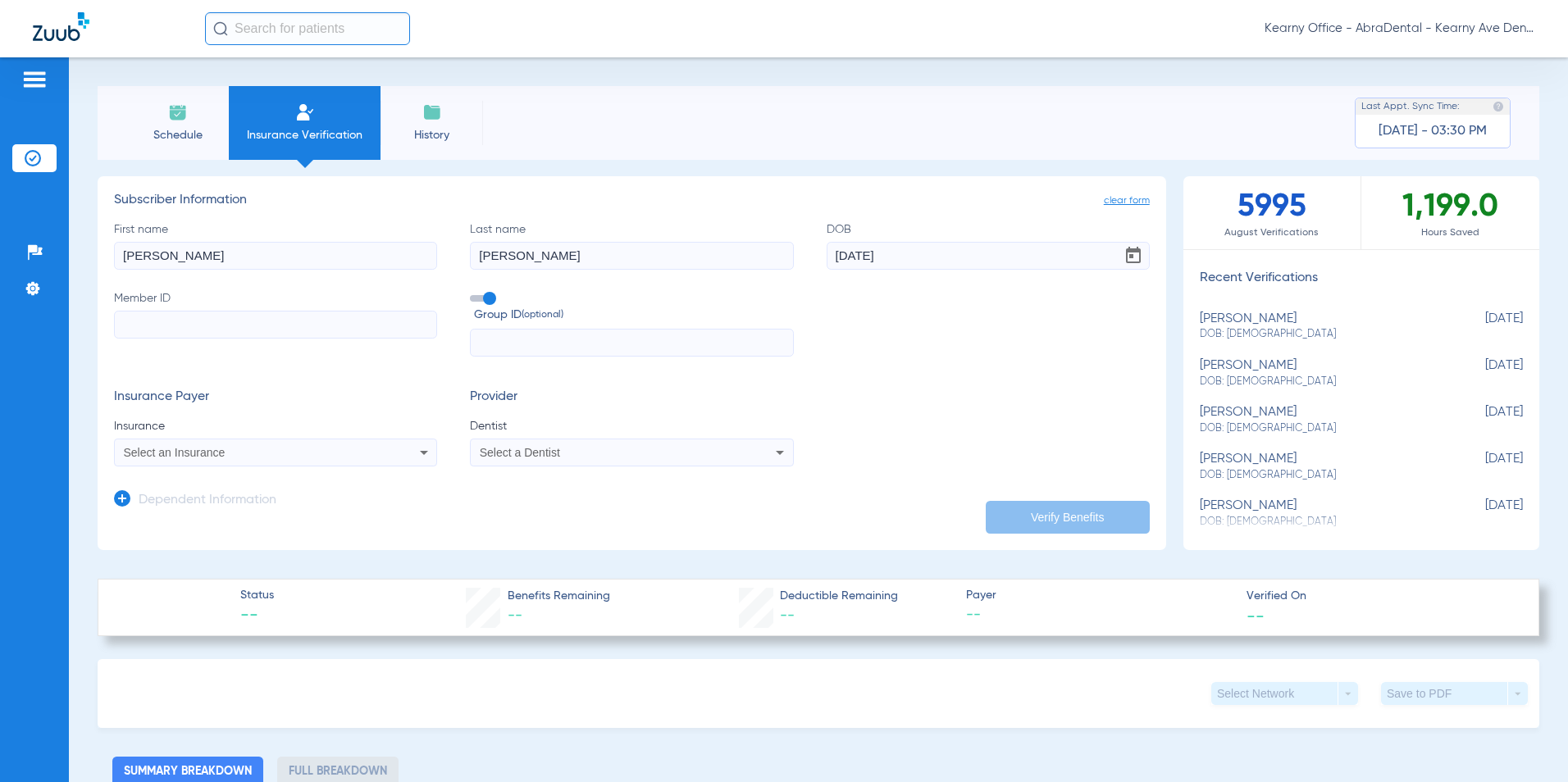
paste input "3HZN98188140"
type input "3HZN98188140"
click at [484, 348] on input "text" at bounding box center [631, 343] width 323 height 27
paste input "100DN-0010"
type input "100DN-0010"
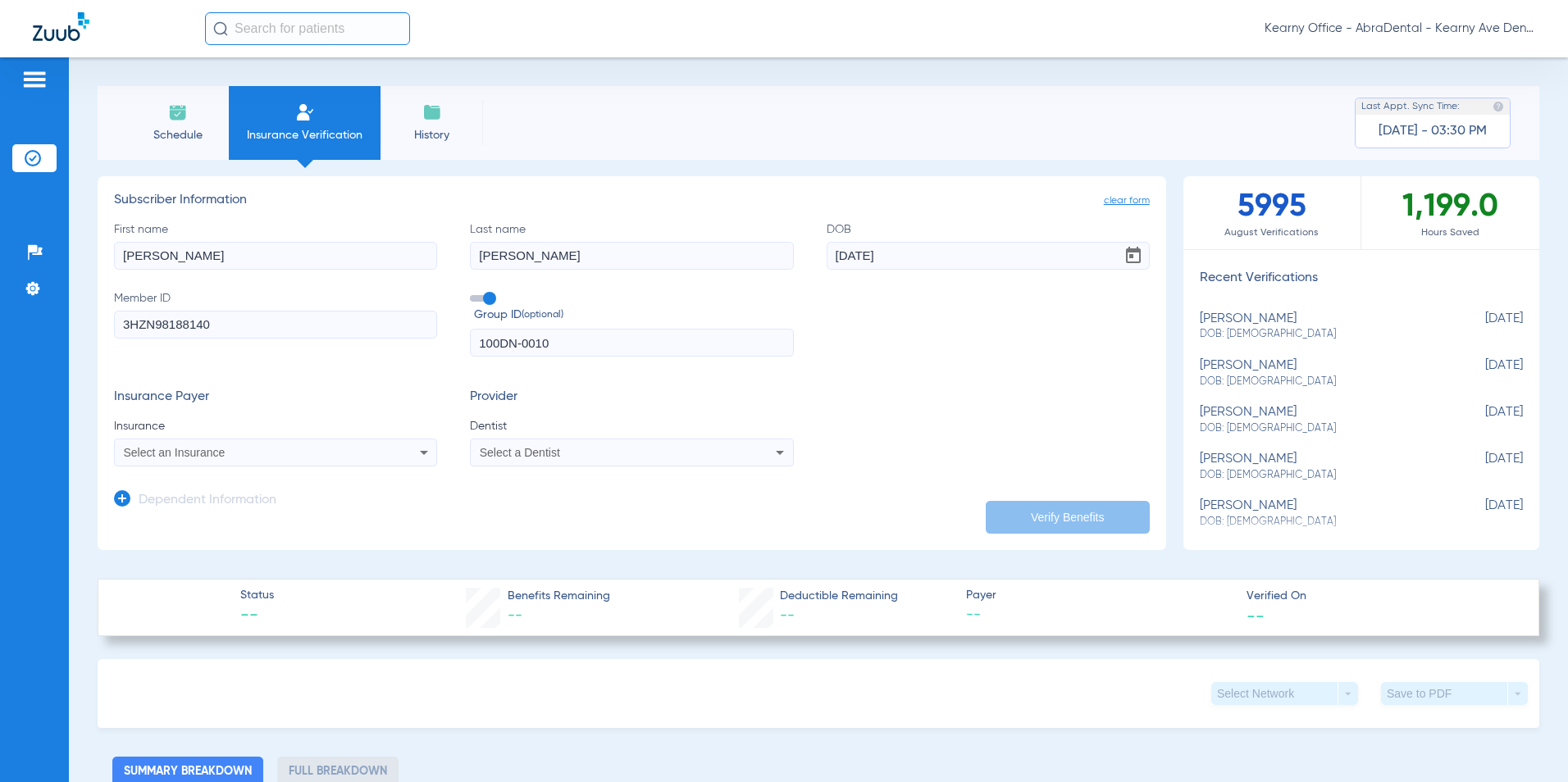
click at [202, 436] on app-form-autocomplete "Insurance Select an Insurance" at bounding box center [275, 442] width 323 height 48
click at [196, 458] on div "Select an Insurance" at bounding box center [275, 453] width 321 height 20
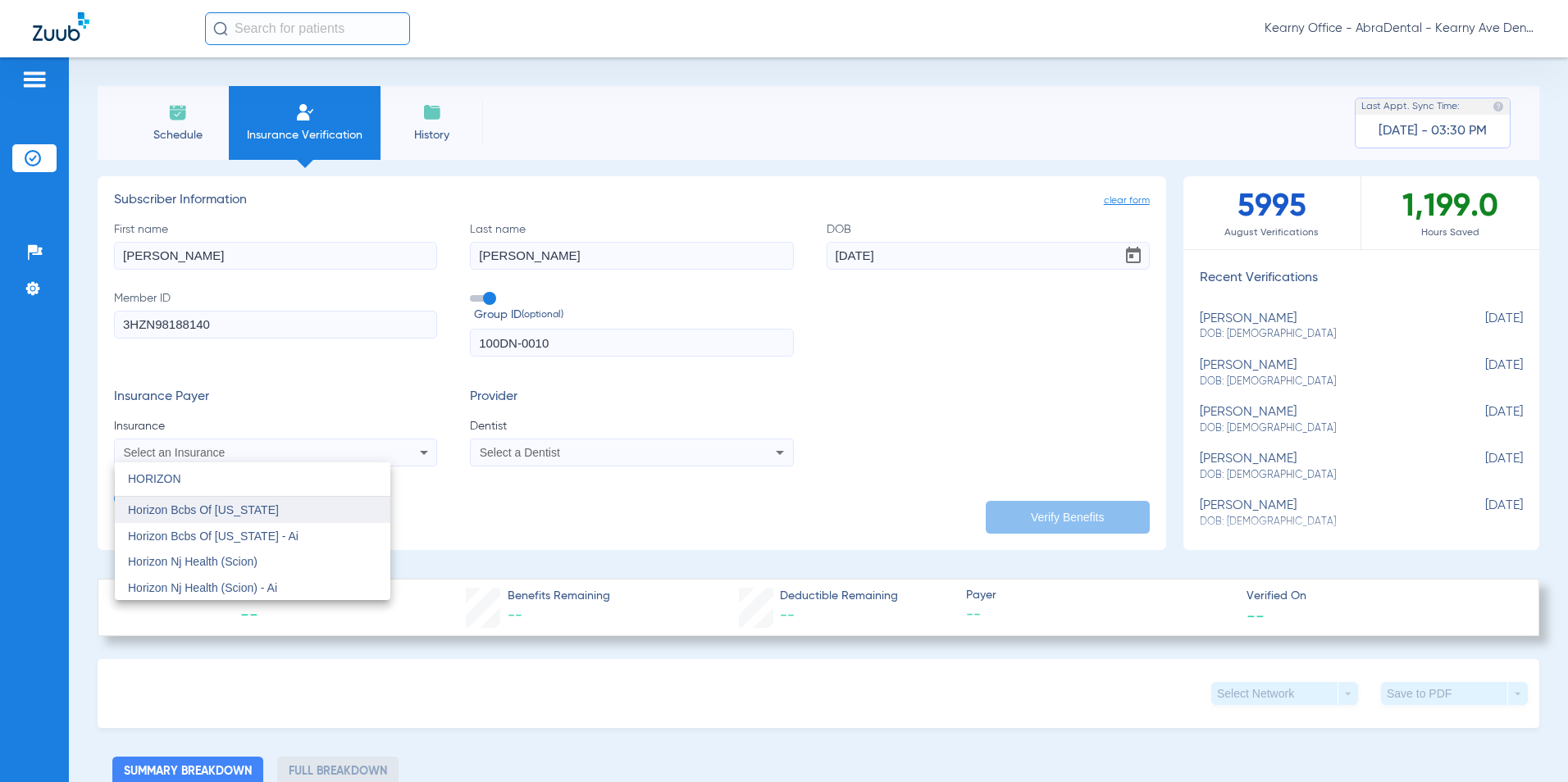
type input "HORIZON"
click at [244, 515] on span "Horizon Bcbs Of [US_STATE]" at bounding box center [203, 510] width 151 height 13
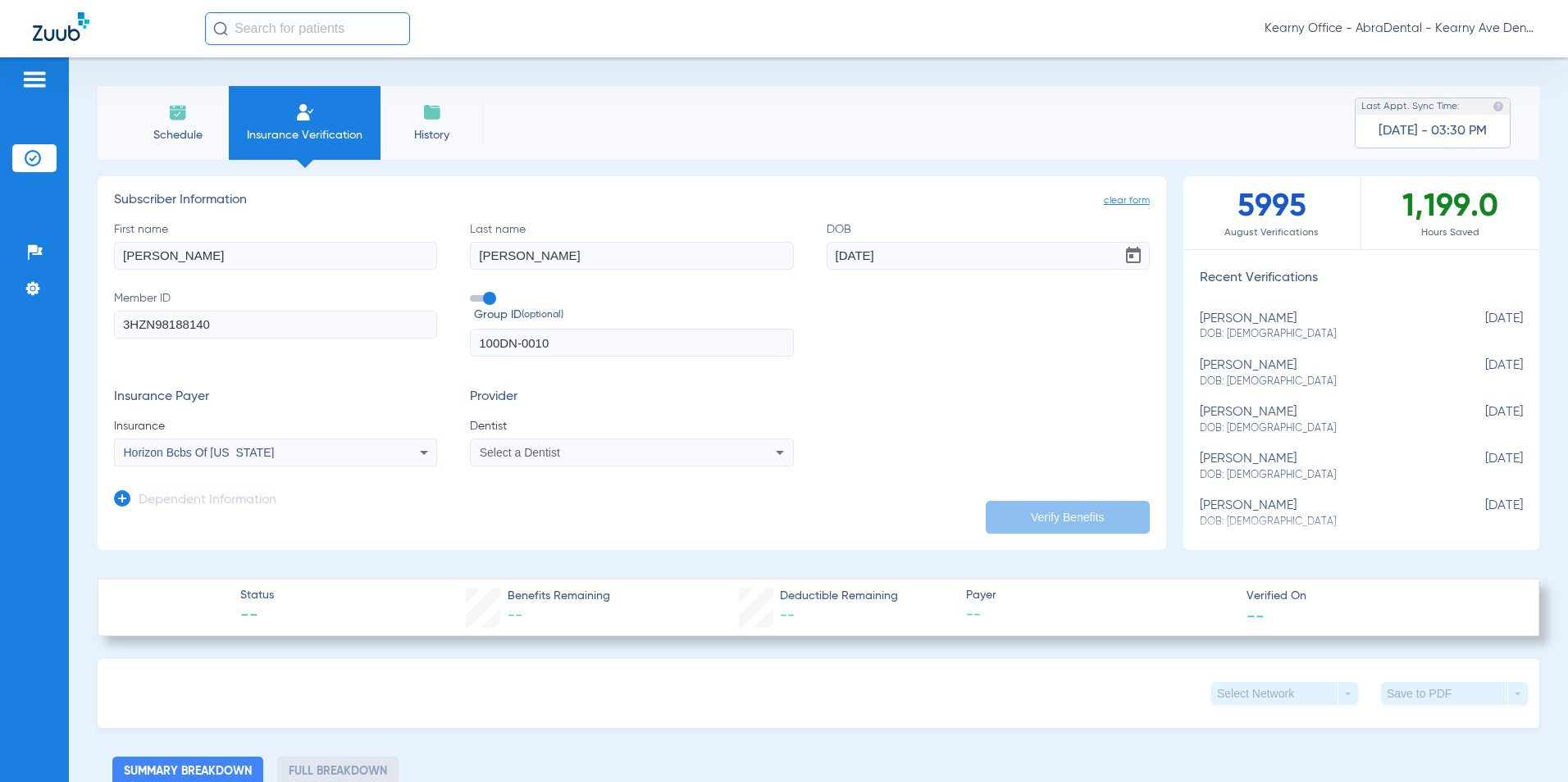
click at [518, 437] on app-form-autocomplete "Dentist Select a Dentist" at bounding box center [631, 442] width 323 height 48
click at [510, 445] on div "Select a Dentist" at bounding box center [631, 453] width 321 height 20
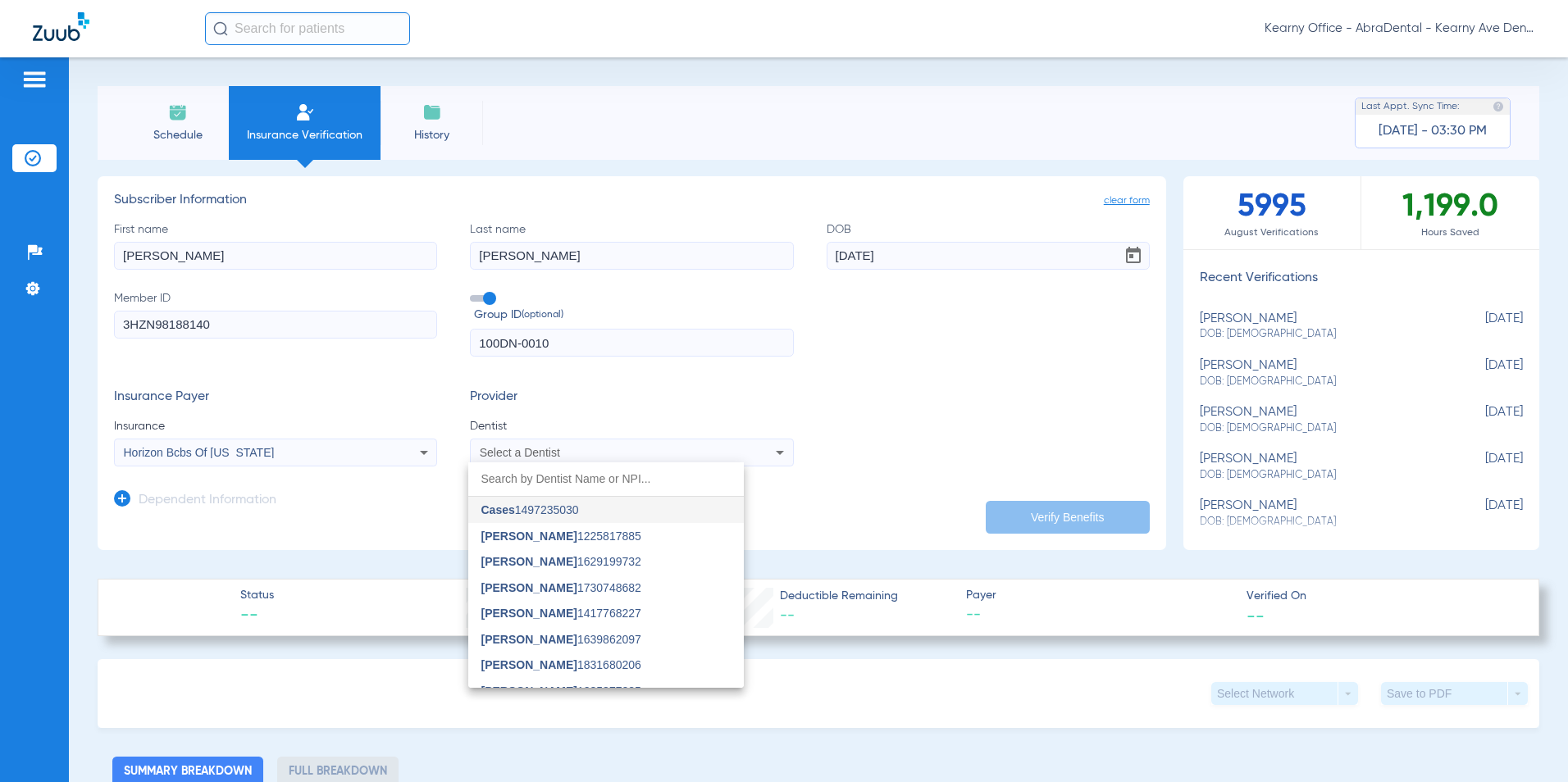
type input "["
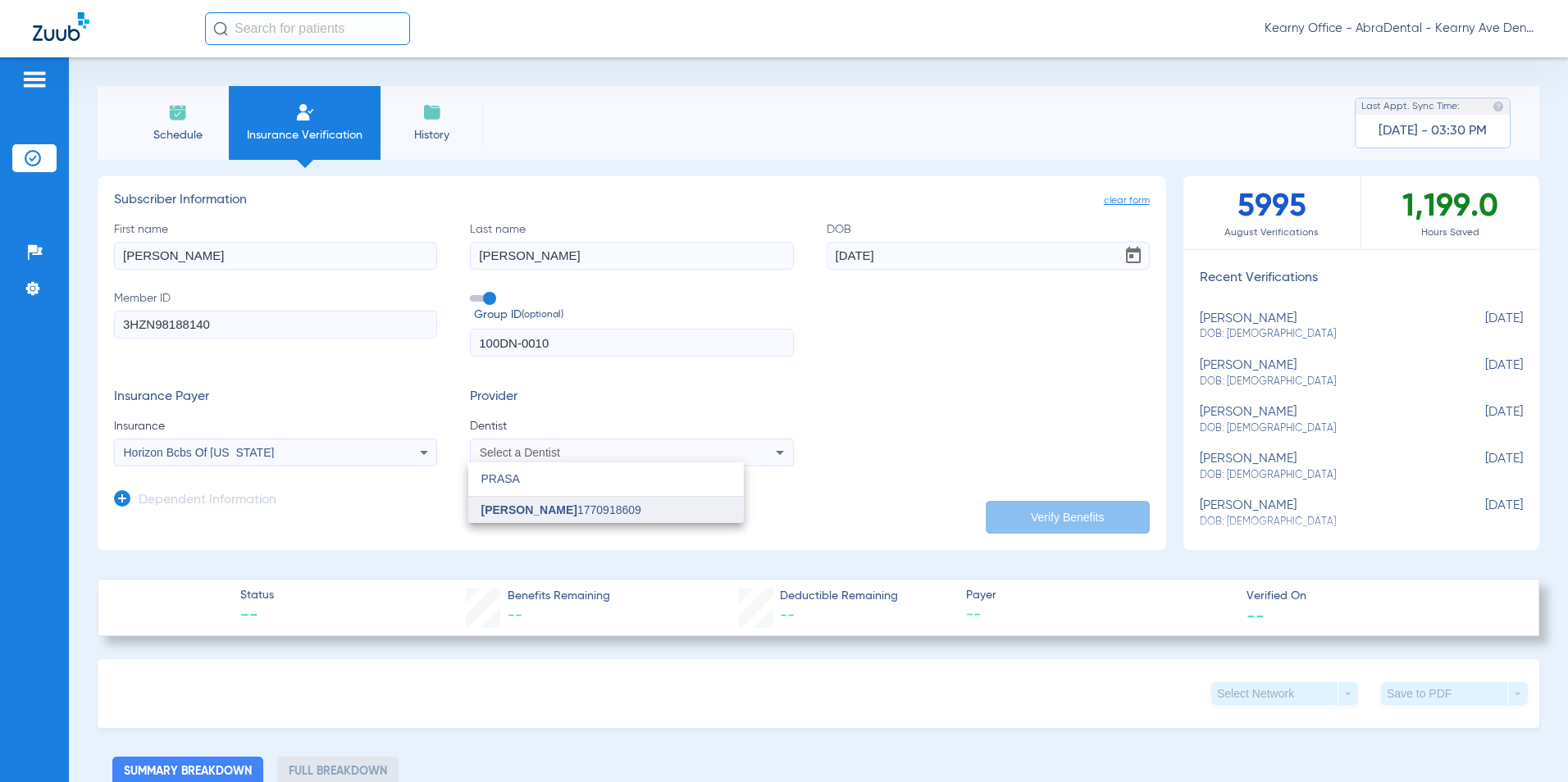
type input "PRASA"
click at [573, 515] on span "[PERSON_NAME]" at bounding box center [529, 510] width 96 height 13
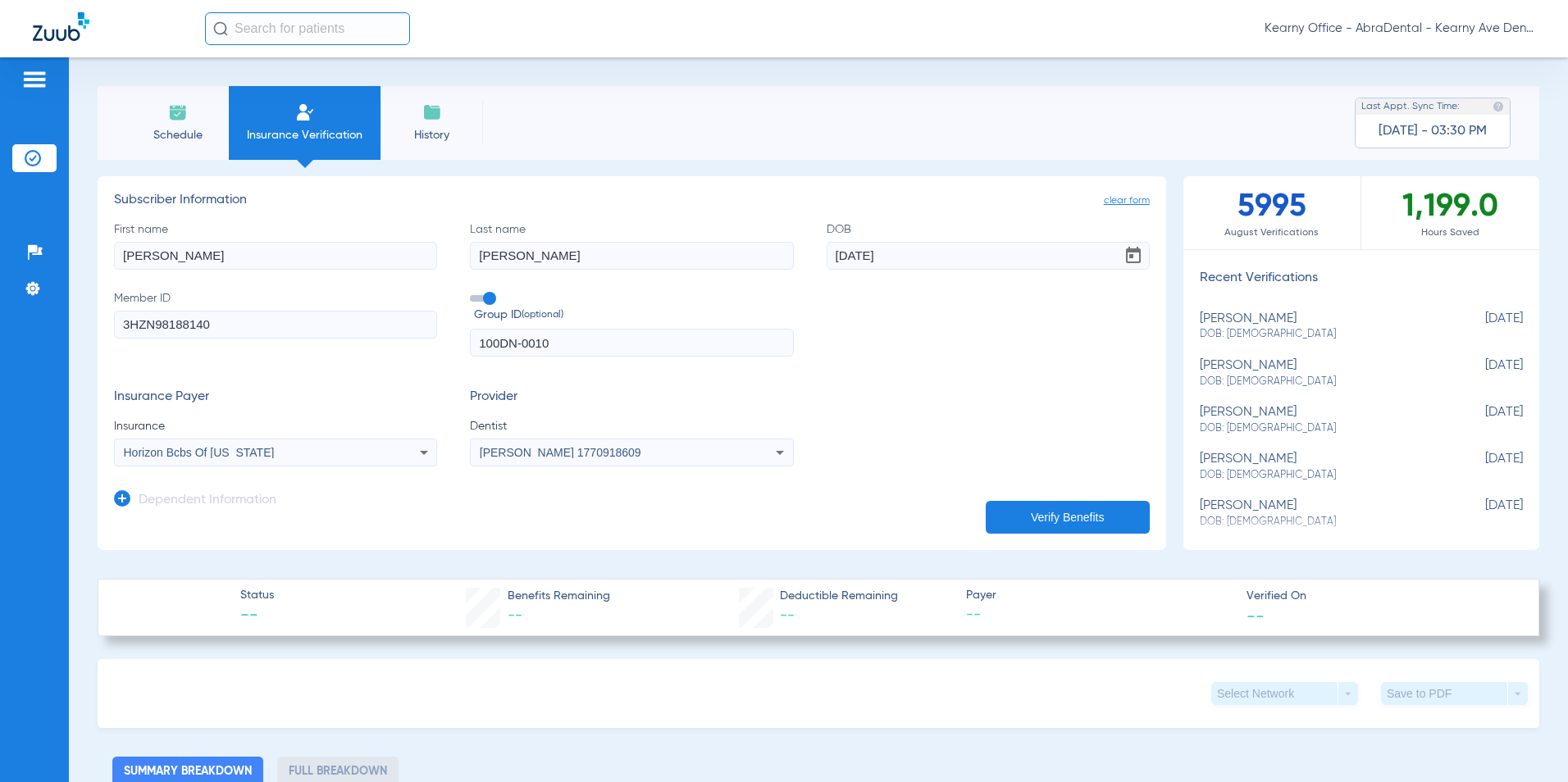
click at [1027, 501] on button "Verify Benefits" at bounding box center [1068, 518] width 164 height 33
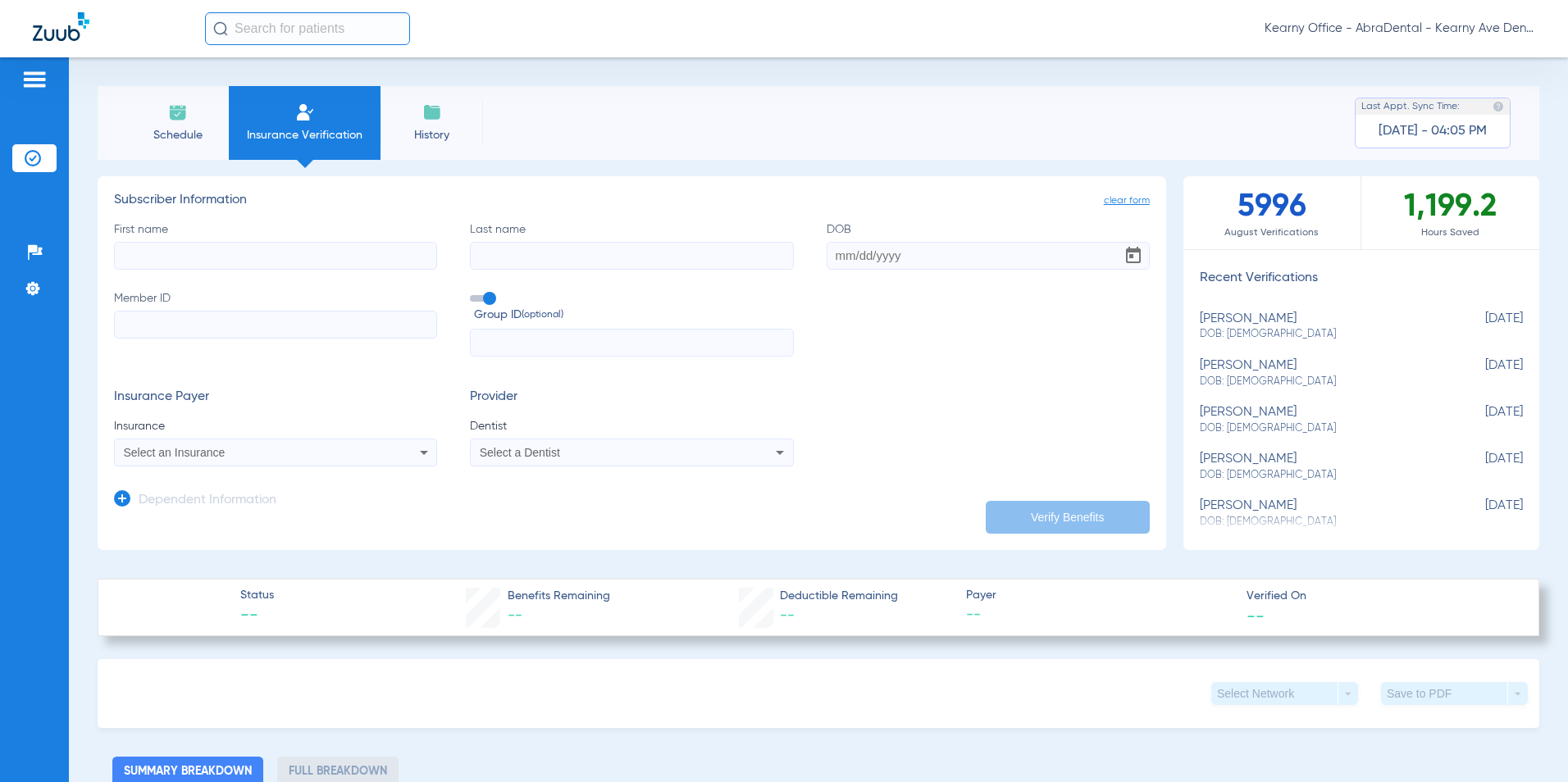
click at [250, 272] on div "First name Last name DOB Member ID Group ID (optional)" at bounding box center [632, 289] width 1036 height 136
click at [241, 258] on input "First name" at bounding box center [275, 255] width 323 height 27
type input "[PERSON_NAME]"
click at [875, 252] on input "DOB" at bounding box center [988, 255] width 323 height 27
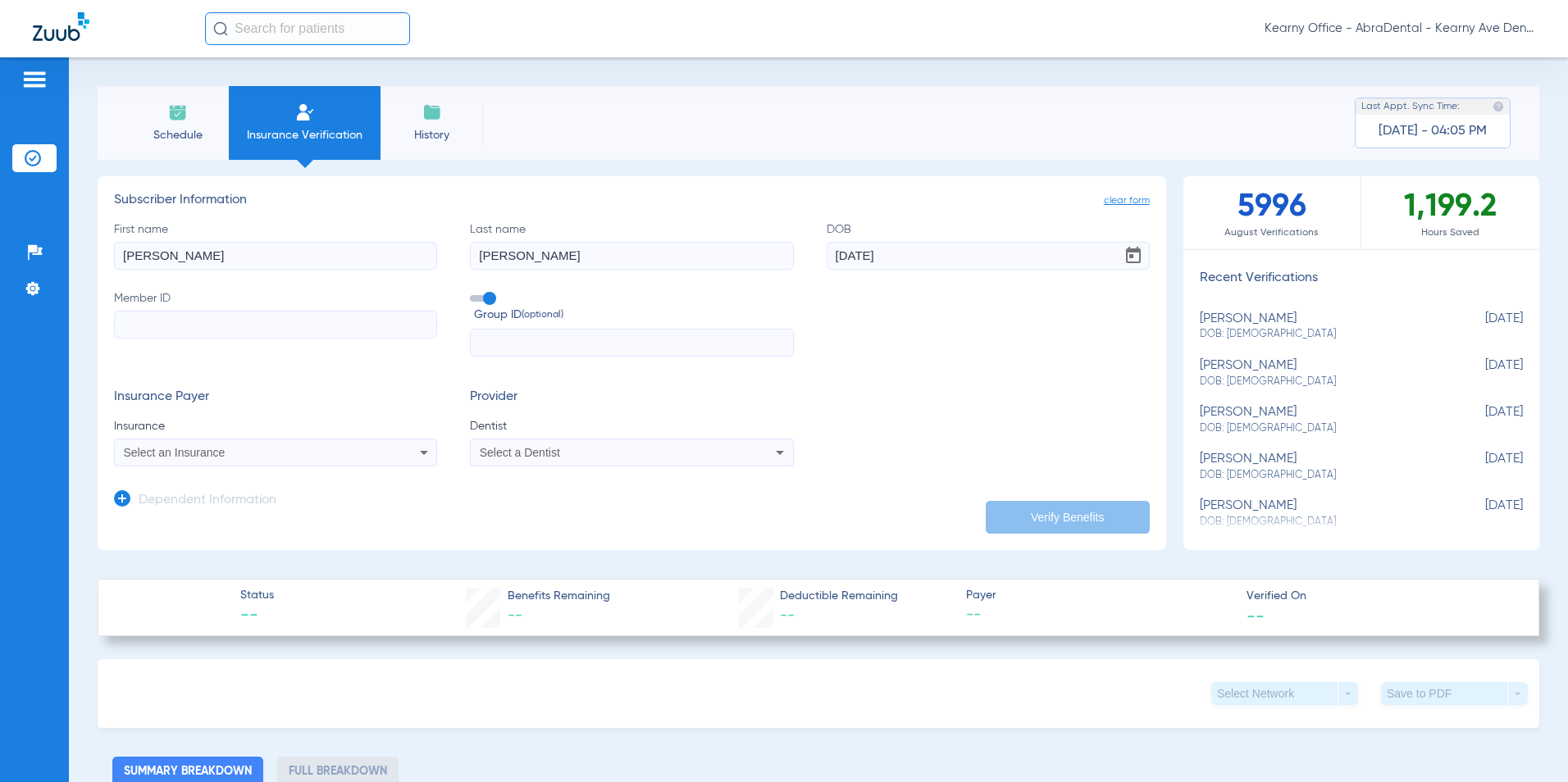
type input "09/23/1995"
click at [189, 337] on input "Member ID" at bounding box center [275, 325] width 323 height 27
type input "W286143311"
click at [496, 346] on input "text" at bounding box center [631, 343] width 323 height 27
type input "17023801100003"
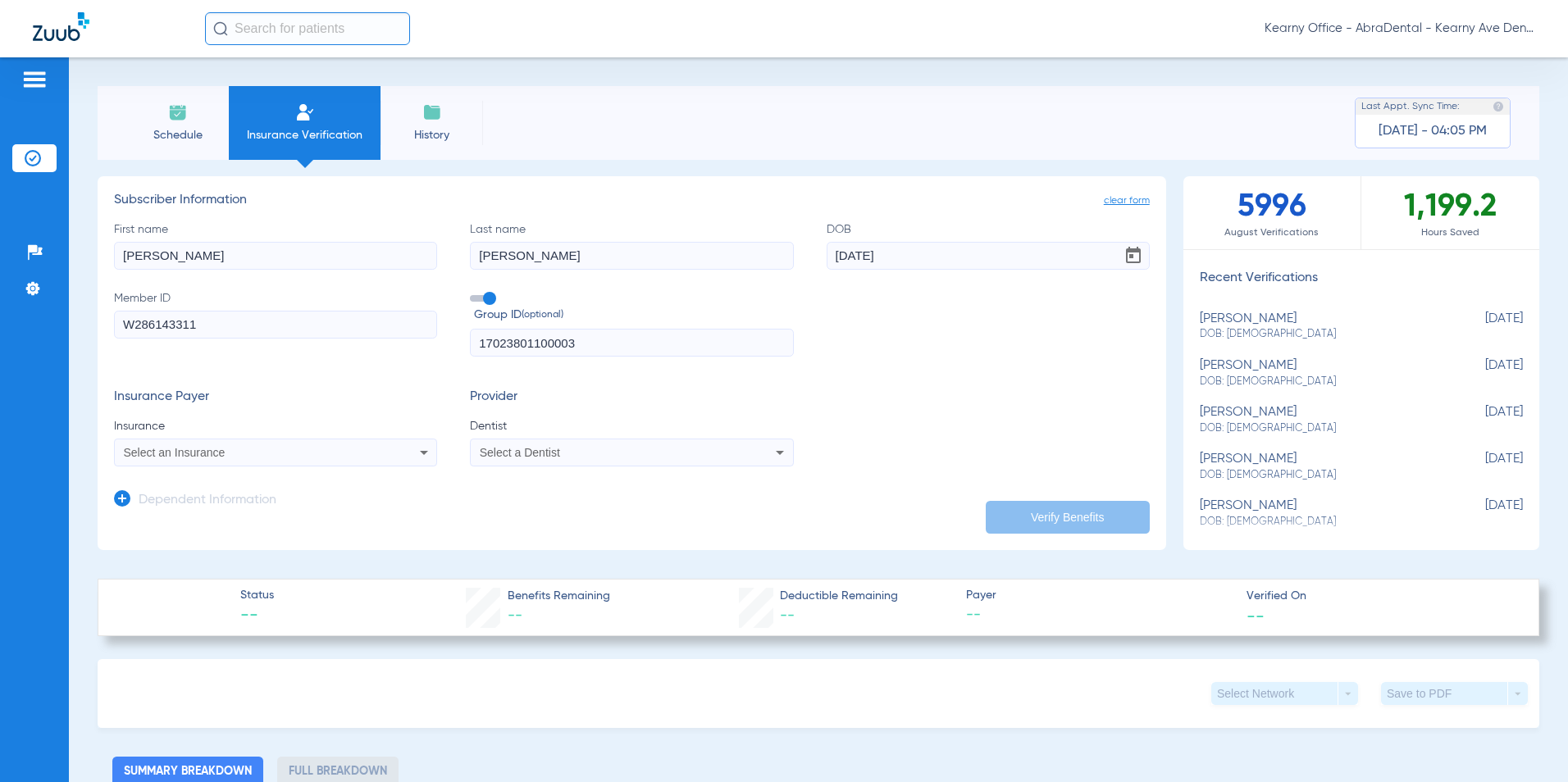
click at [227, 463] on div "Select an Insurance" at bounding box center [275, 453] width 321 height 20
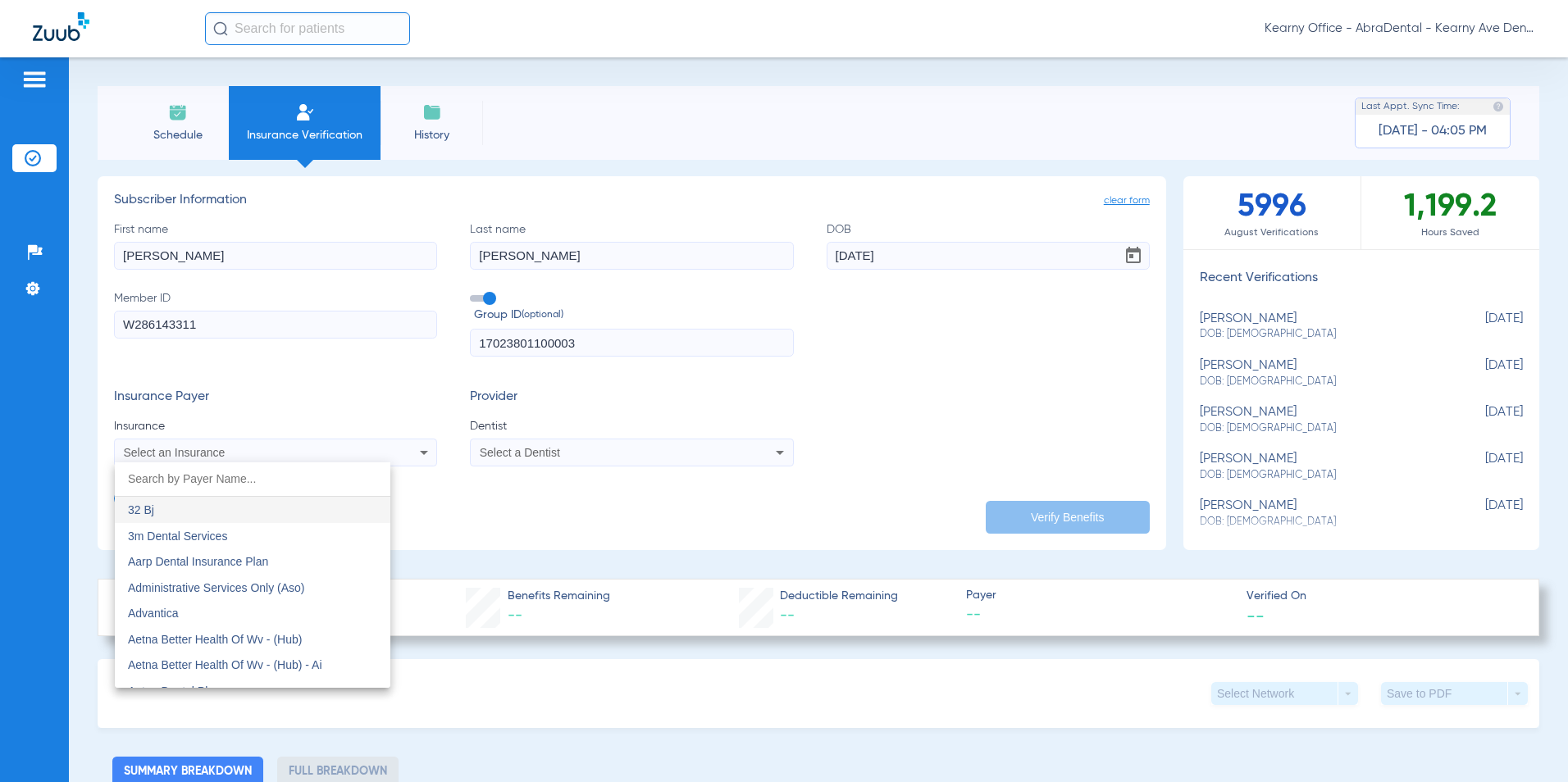
click at [231, 456] on div at bounding box center [784, 391] width 1568 height 782
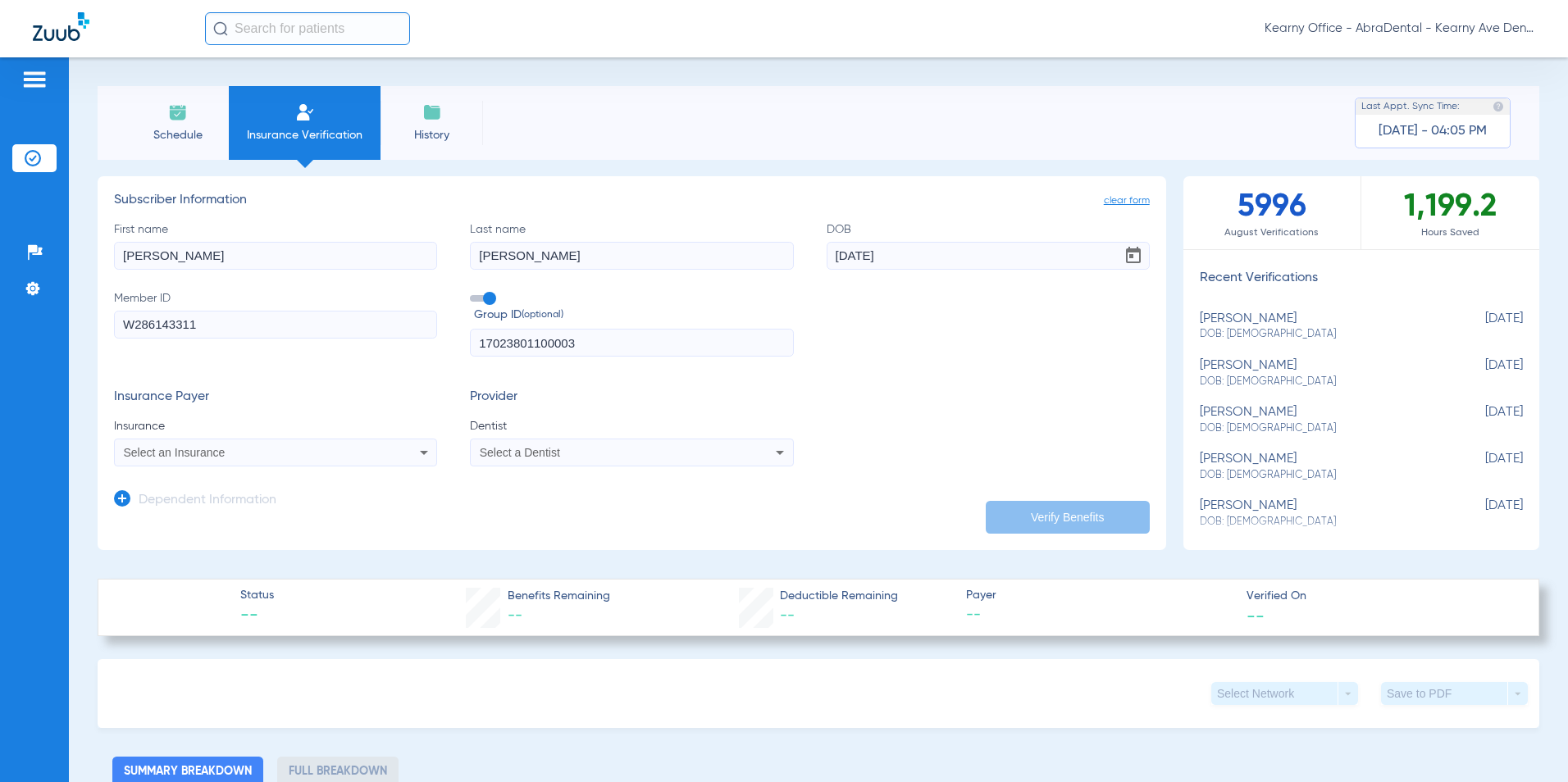
click at [229, 455] on div "Select an Insurance" at bounding box center [245, 453] width 243 height 12
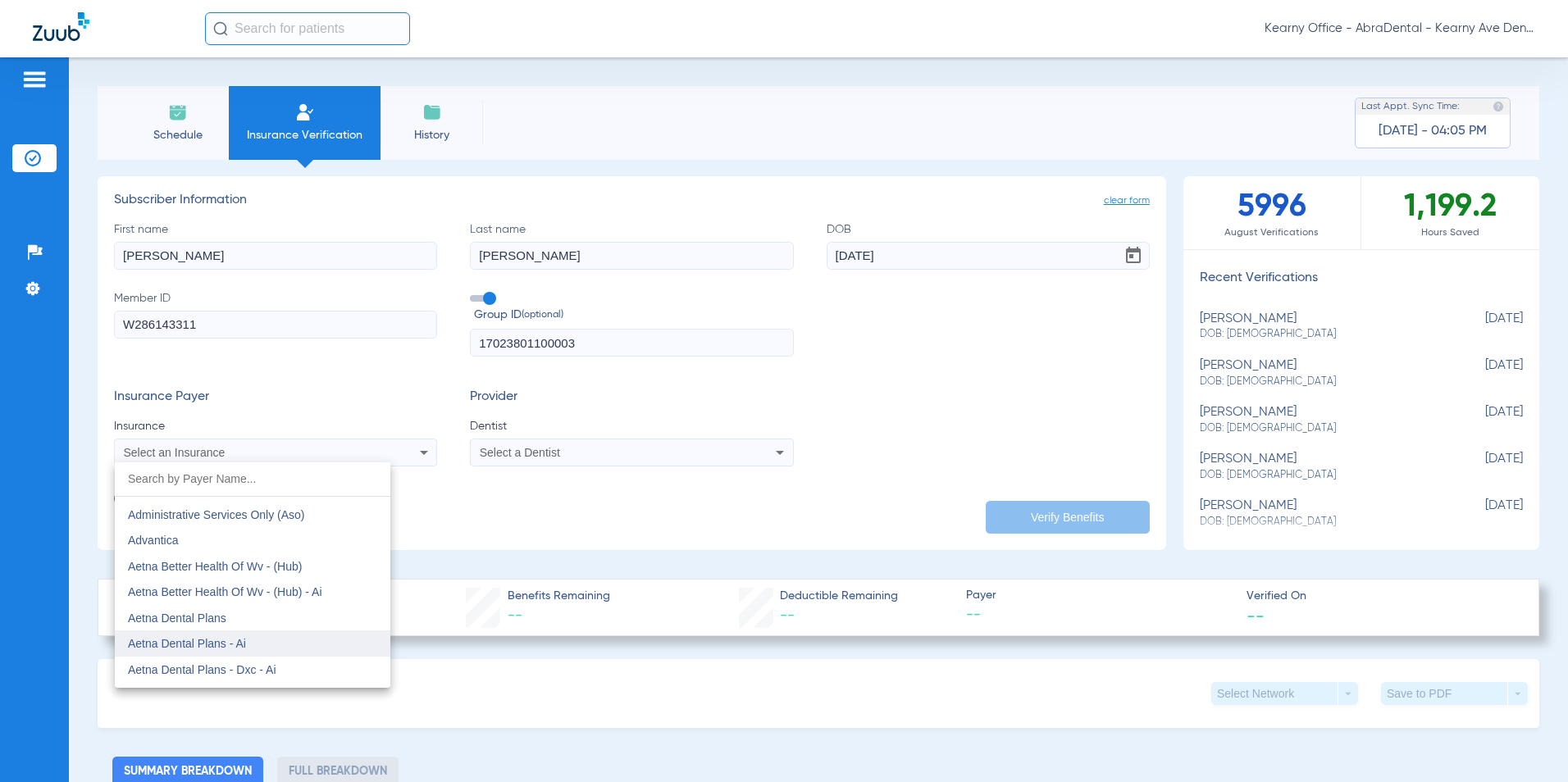
scroll to position [164, 0]
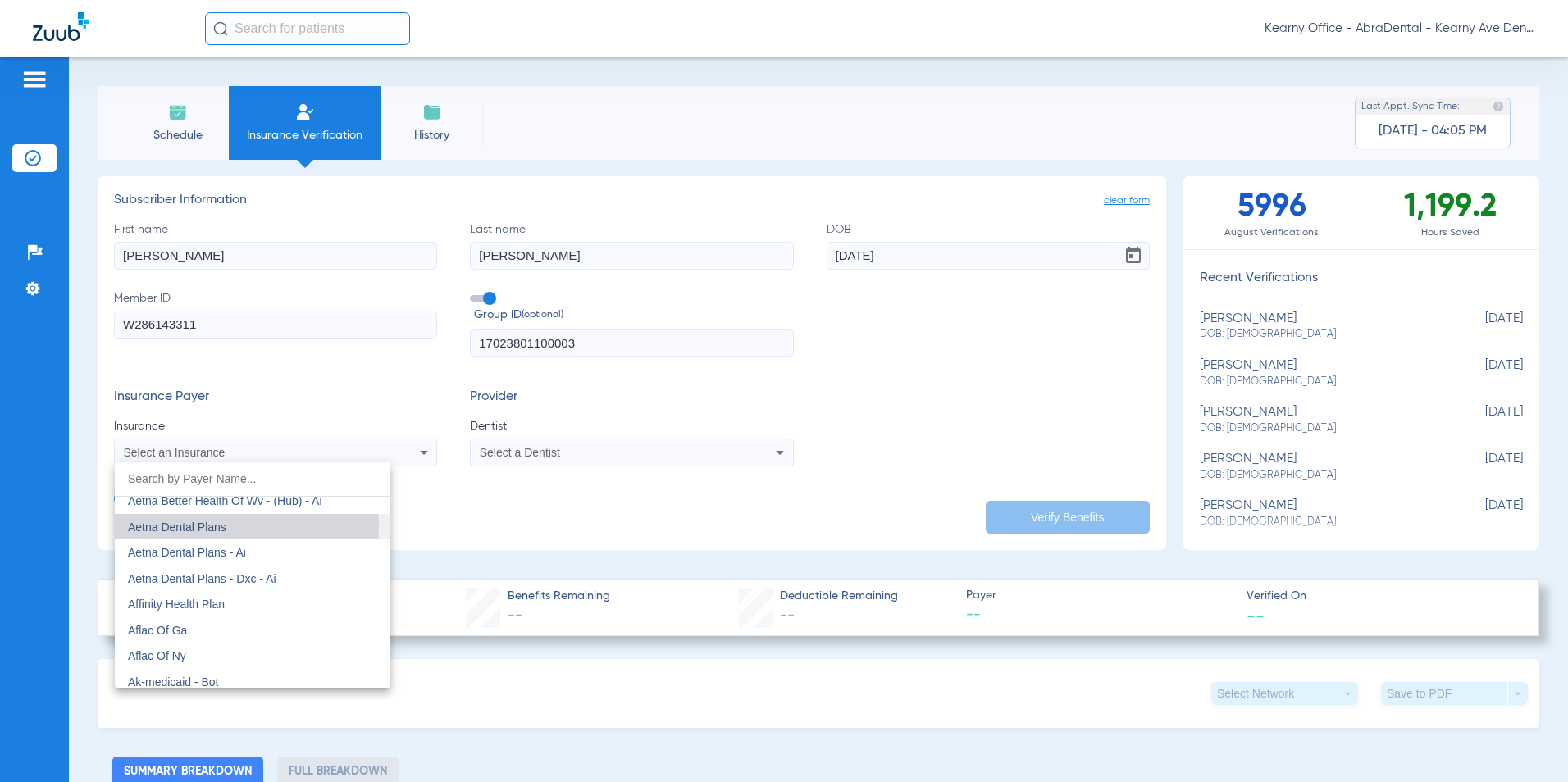
click at [177, 525] on span "Aetna Dental Plans" at bounding box center [177, 527] width 99 height 13
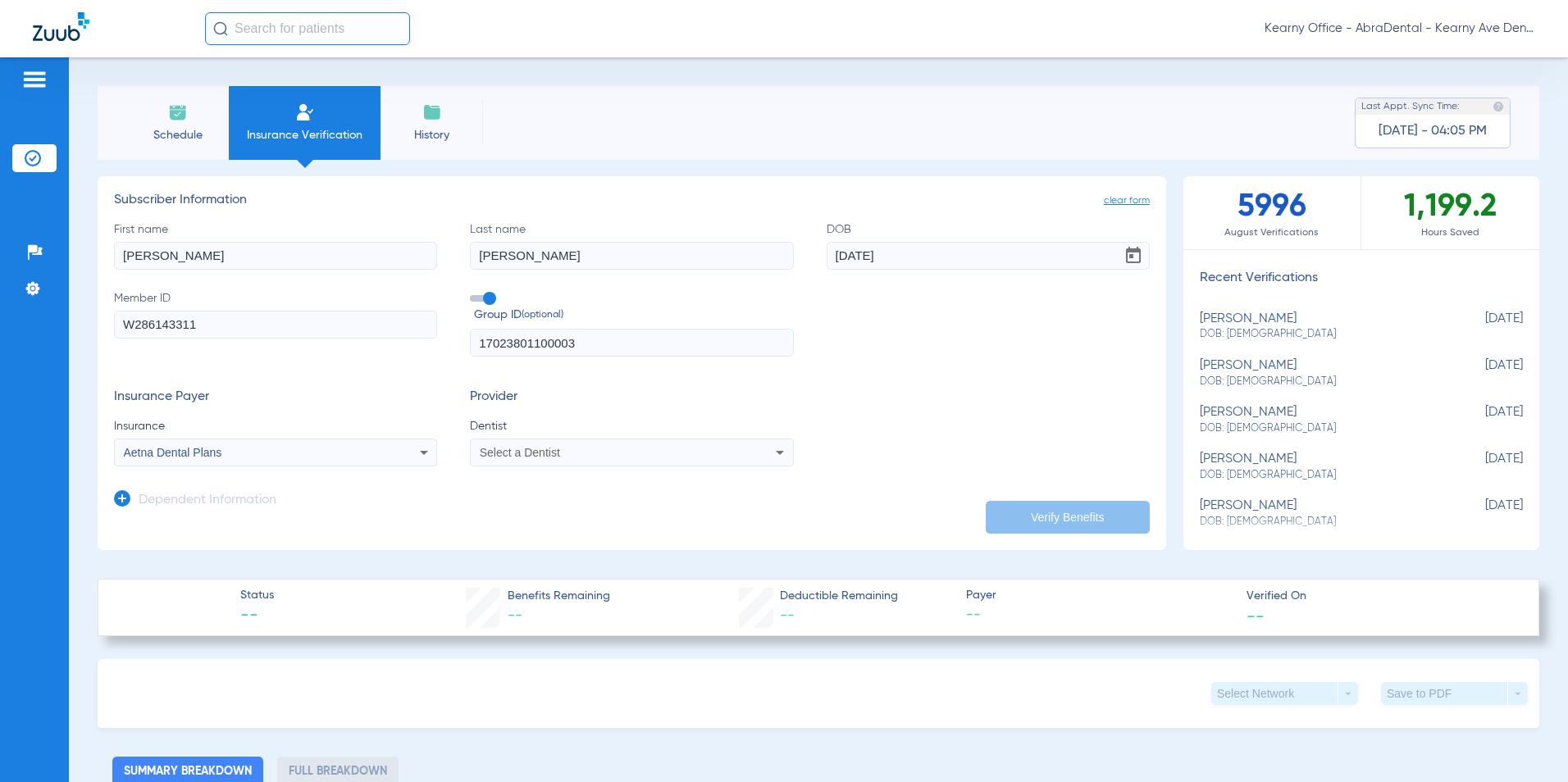
click at [509, 454] on span "Select a Dentist" at bounding box center [521, 453] width 81 height 13
type input "PRASA"
drag, startPoint x: 577, startPoint y: 523, endPoint x: 571, endPoint y: 529, distance: 8.5
click at [575, 524] on div at bounding box center [784, 391] width 1568 height 782
click at [573, 467] on app-dependent-form "Dependent Information" at bounding box center [632, 494] width 1036 height 55
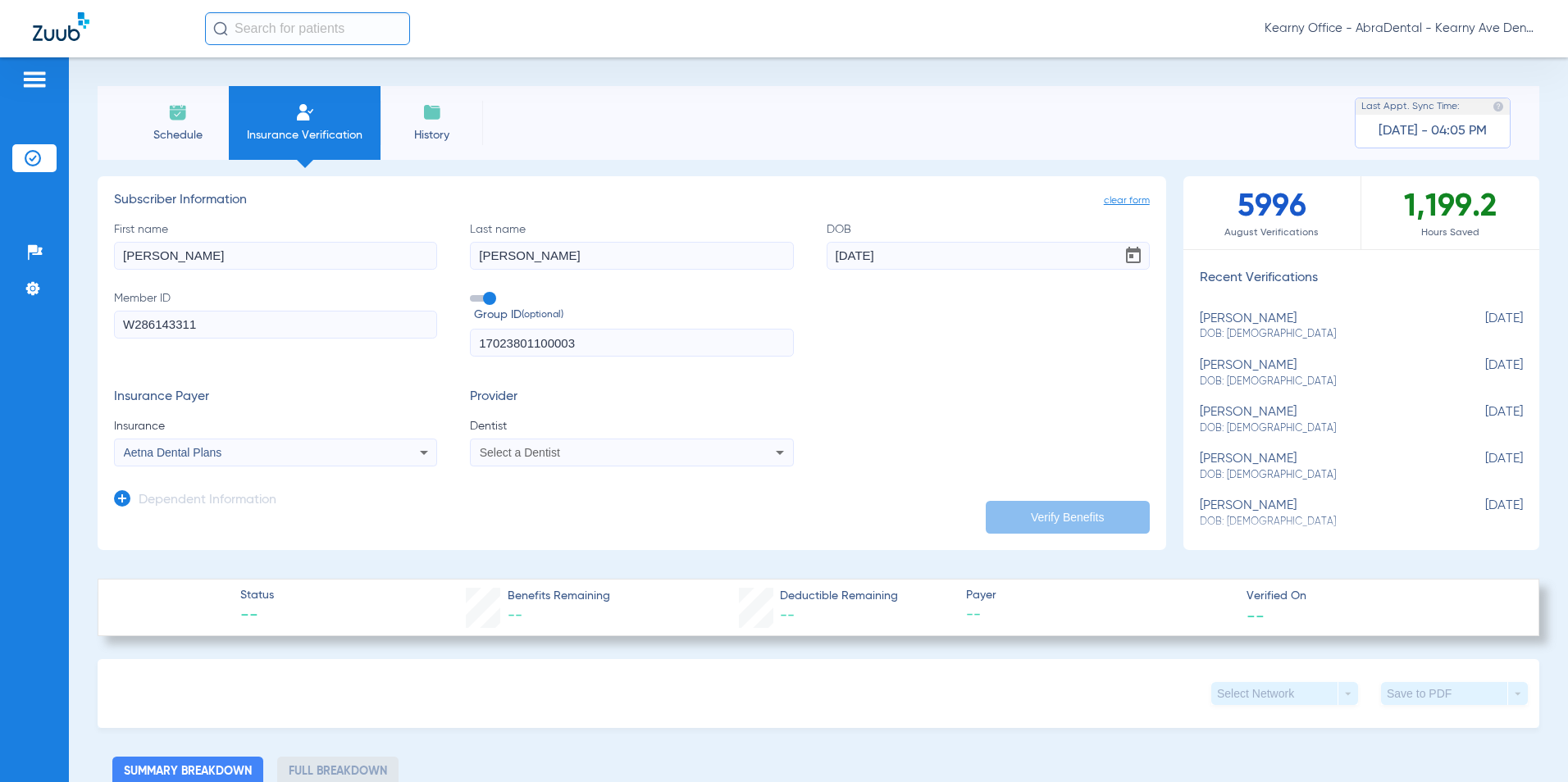
click at [573, 456] on div "Select a Dentist" at bounding box center [602, 453] width 243 height 12
type input "PRASA"
click at [567, 511] on span "[PERSON_NAME]" at bounding box center [529, 510] width 96 height 13
click at [1047, 505] on button "Verify Benefits" at bounding box center [1068, 518] width 164 height 33
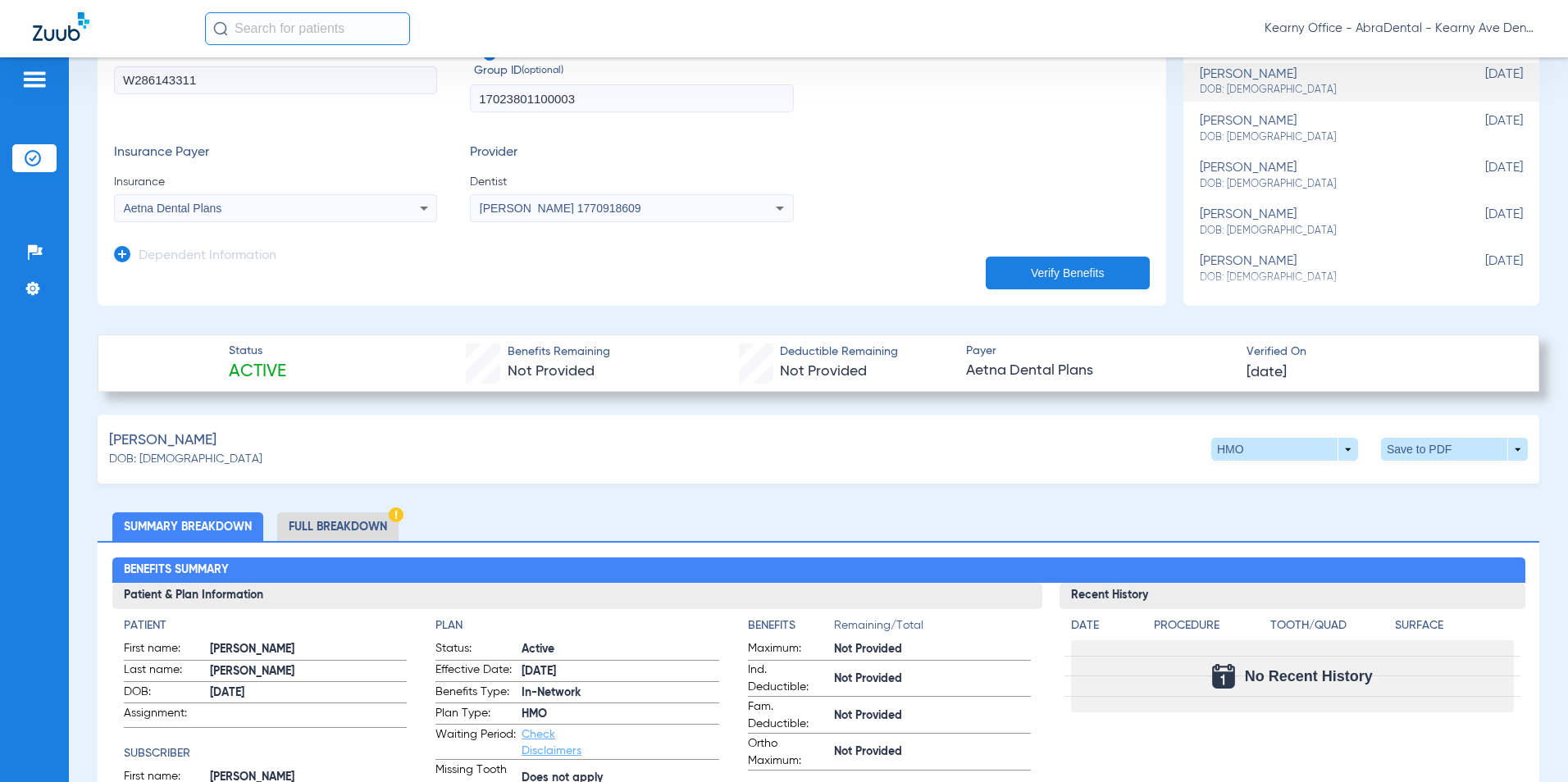
scroll to position [246, 0]
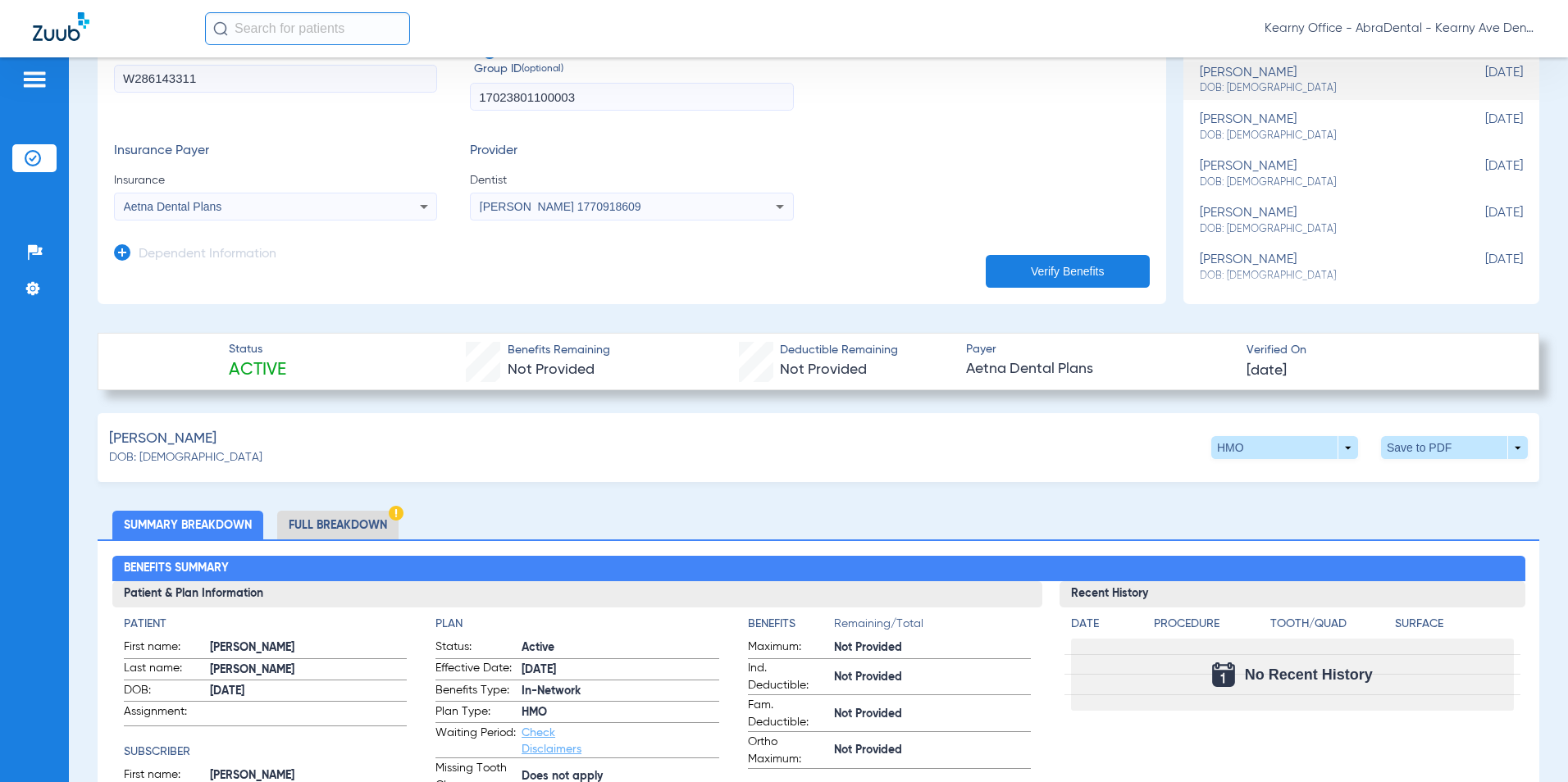
click at [362, 533] on li "Full Breakdown" at bounding box center [338, 525] width 122 height 28
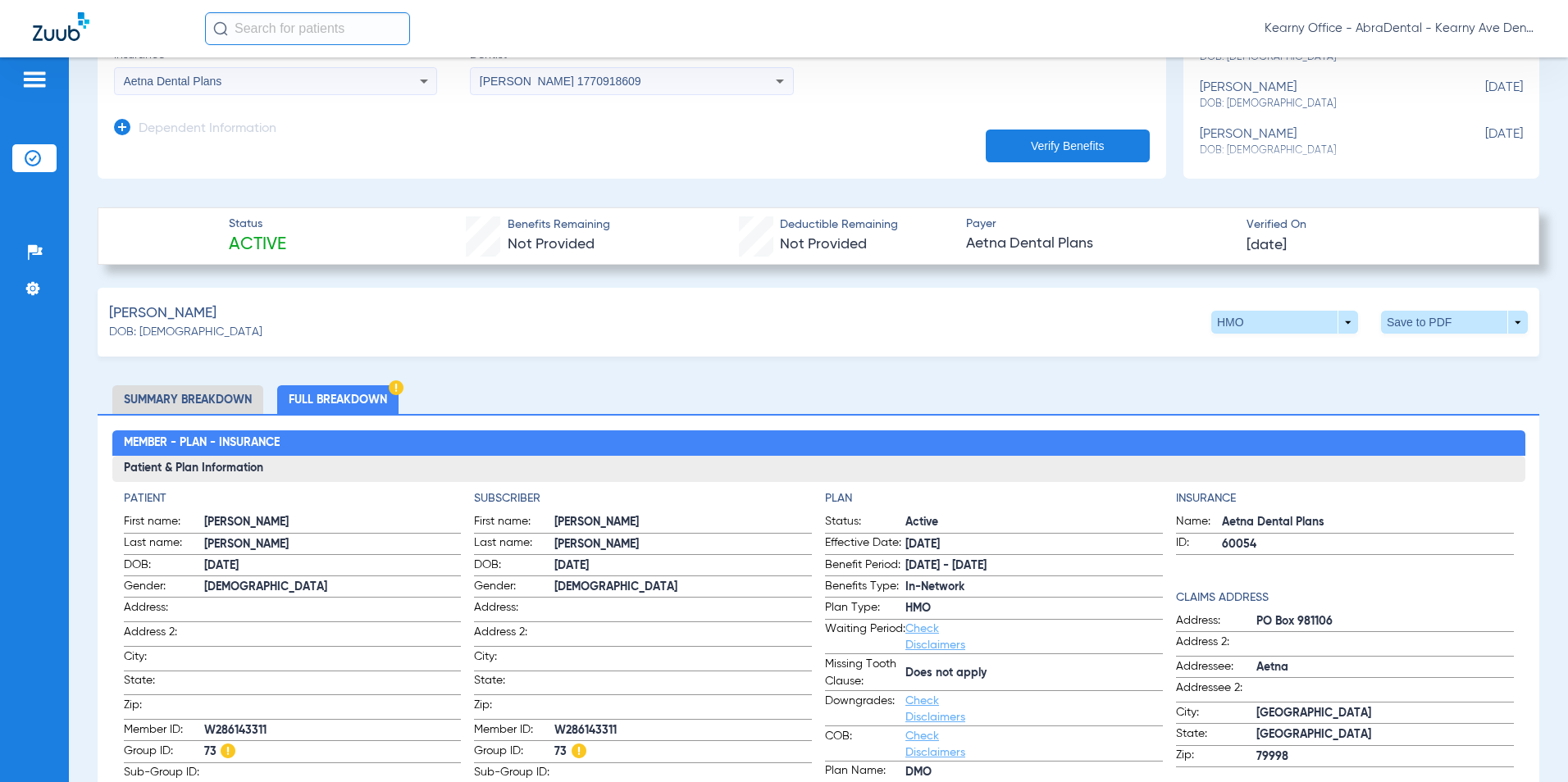
scroll to position [492, 0]
